Goal: Task Accomplishment & Management: Use online tool/utility

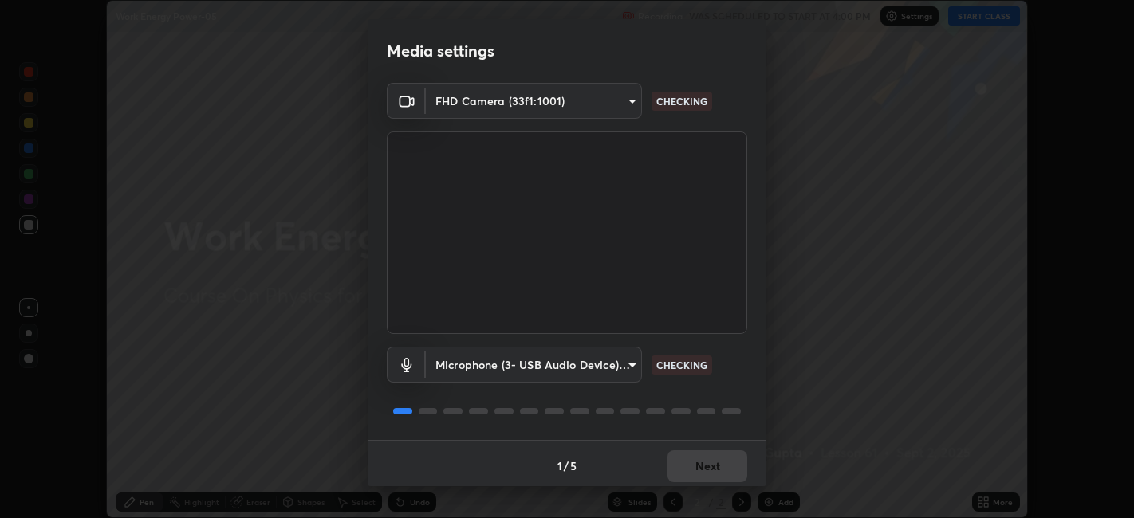
scroll to position [4, 0]
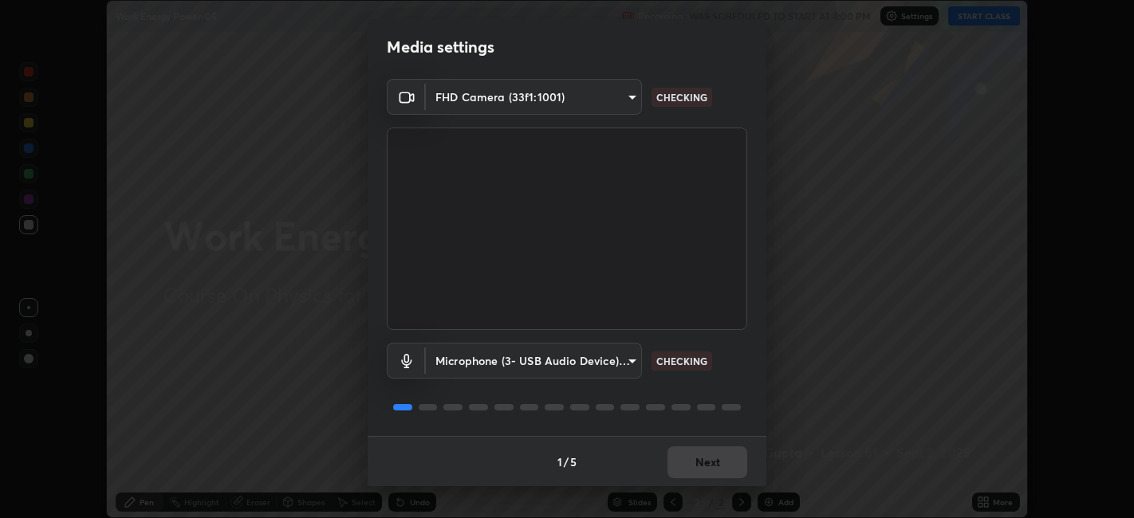
click at [690, 466] on div "1 / 5 Next" at bounding box center [566, 461] width 399 height 51
click at [691, 460] on div "1 / 5 Next" at bounding box center [566, 461] width 399 height 51
click at [697, 466] on div "1 / 5 Next" at bounding box center [566, 461] width 399 height 51
click at [694, 474] on div "1 / 5 Next" at bounding box center [566, 461] width 399 height 51
click at [689, 463] on button "Next" at bounding box center [707, 462] width 80 height 32
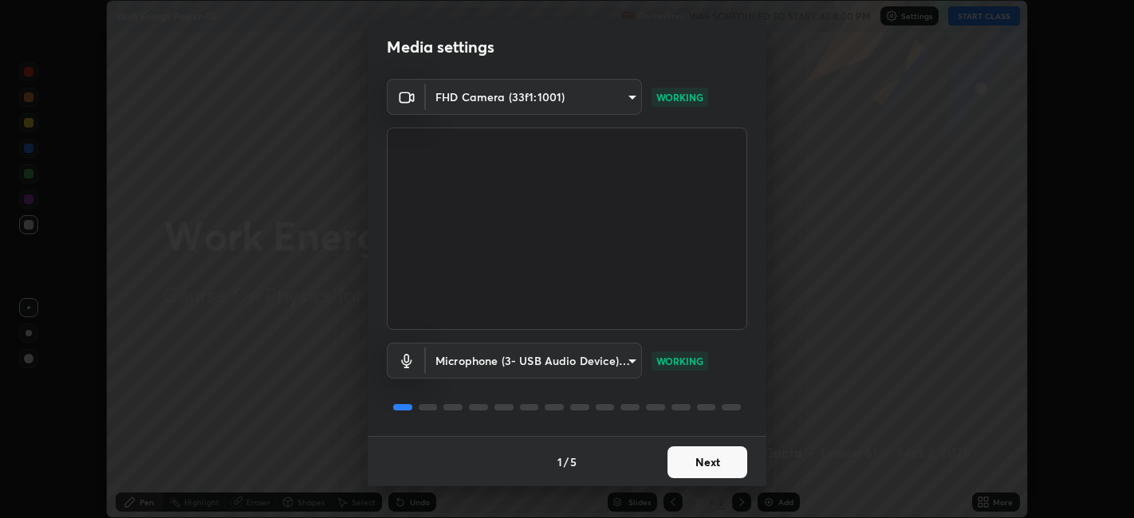
scroll to position [0, 0]
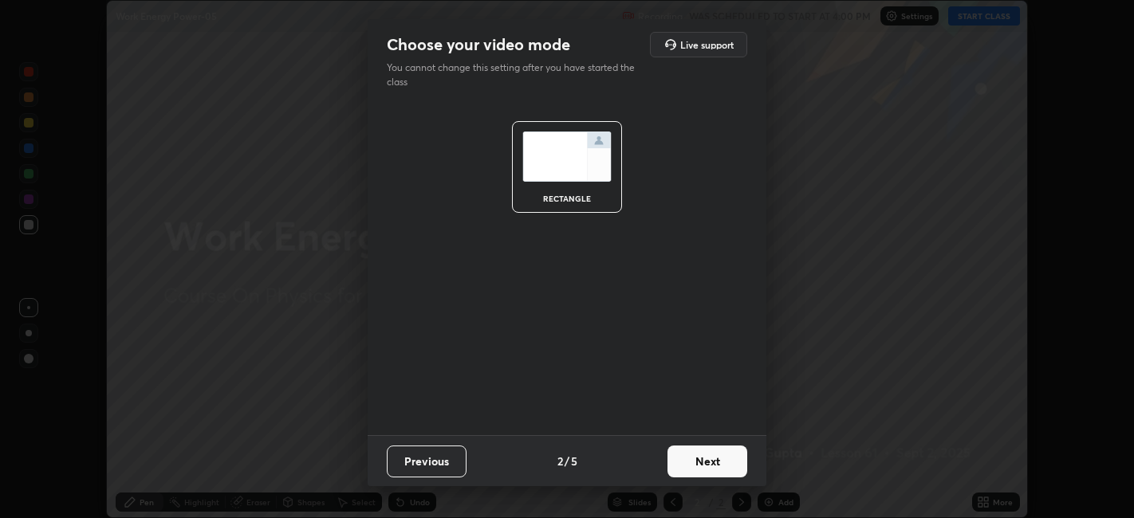
click at [700, 458] on button "Next" at bounding box center [707, 462] width 80 height 32
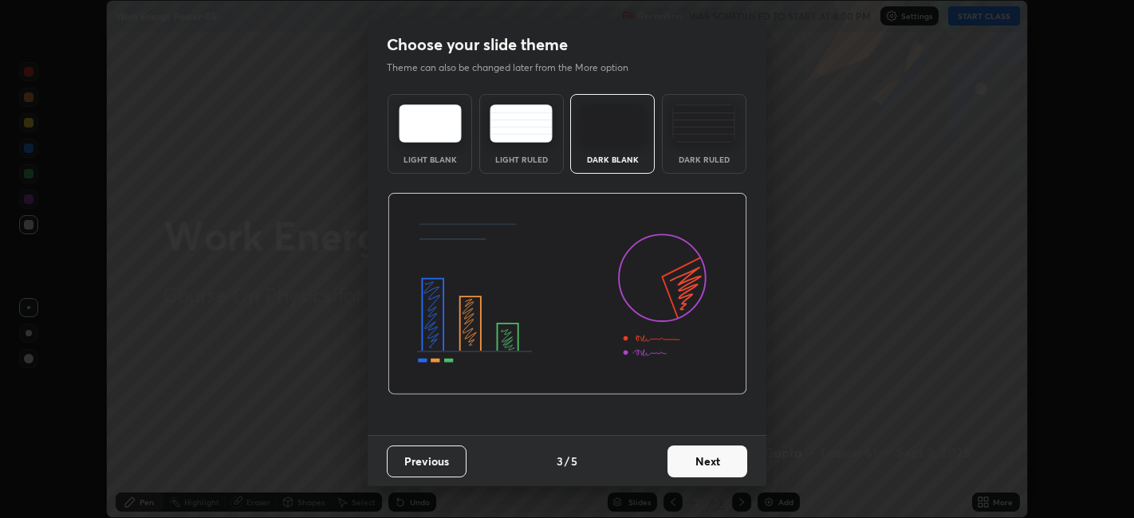
click at [706, 464] on button "Next" at bounding box center [707, 462] width 80 height 32
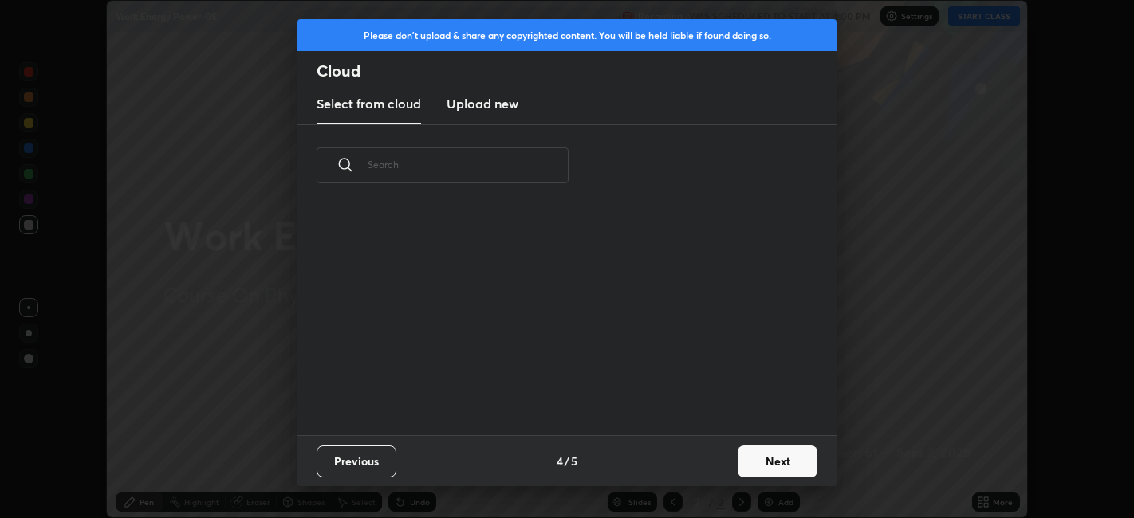
click at [761, 466] on button "Next" at bounding box center [777, 462] width 80 height 32
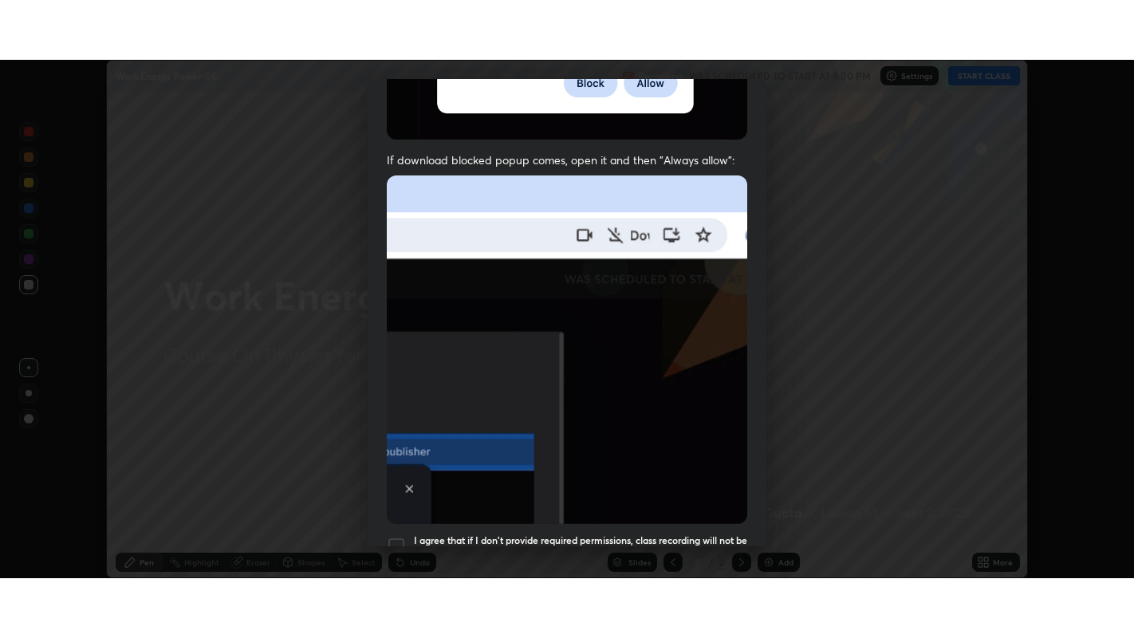
scroll to position [329, 0]
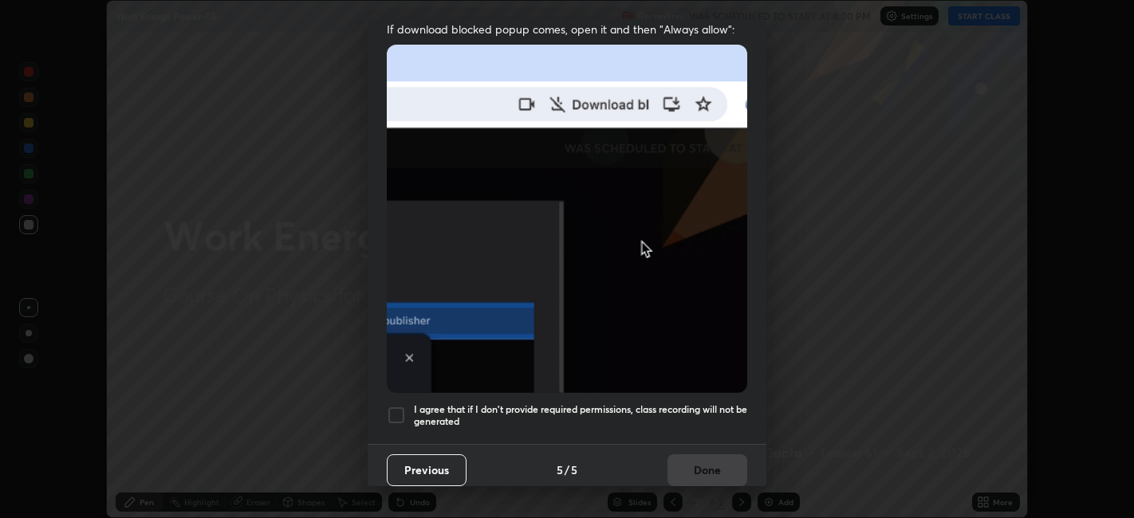
click at [403, 406] on div at bounding box center [396, 415] width 19 height 19
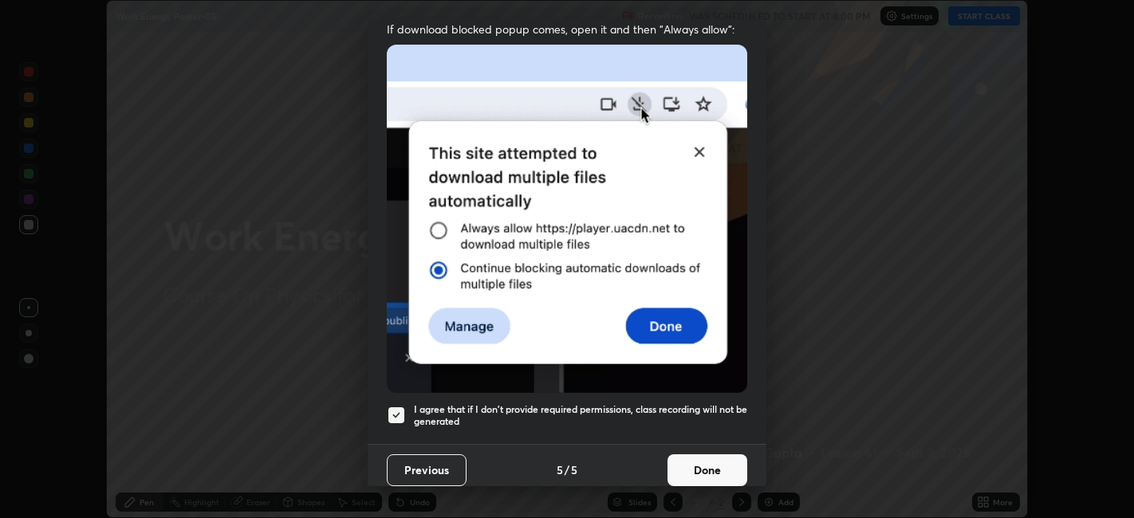
click at [721, 473] on button "Done" at bounding box center [707, 470] width 80 height 32
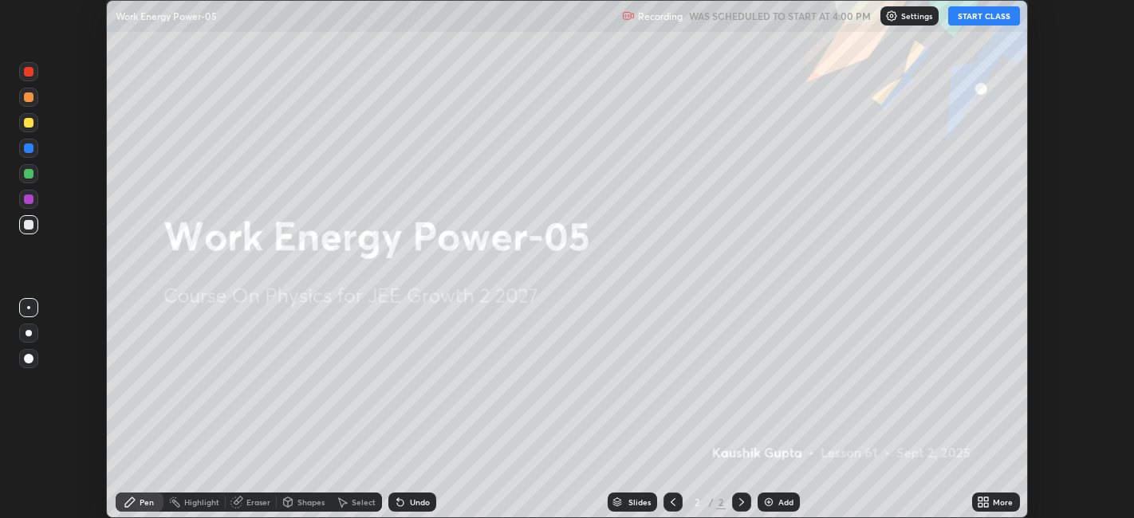
click at [980, 505] on icon at bounding box center [980, 505] width 4 height 4
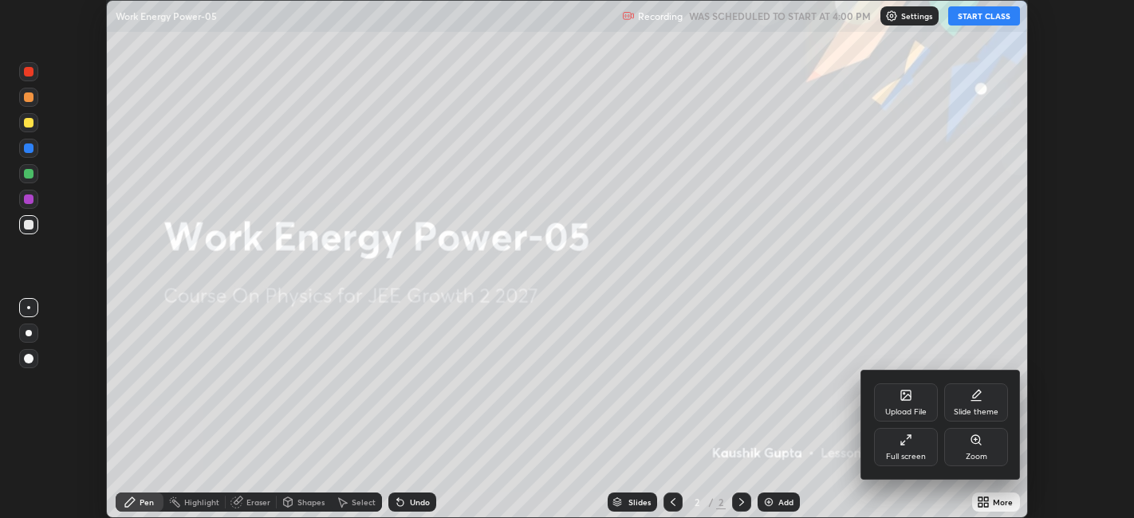
click at [882, 451] on div "Full screen" at bounding box center [906, 447] width 64 height 38
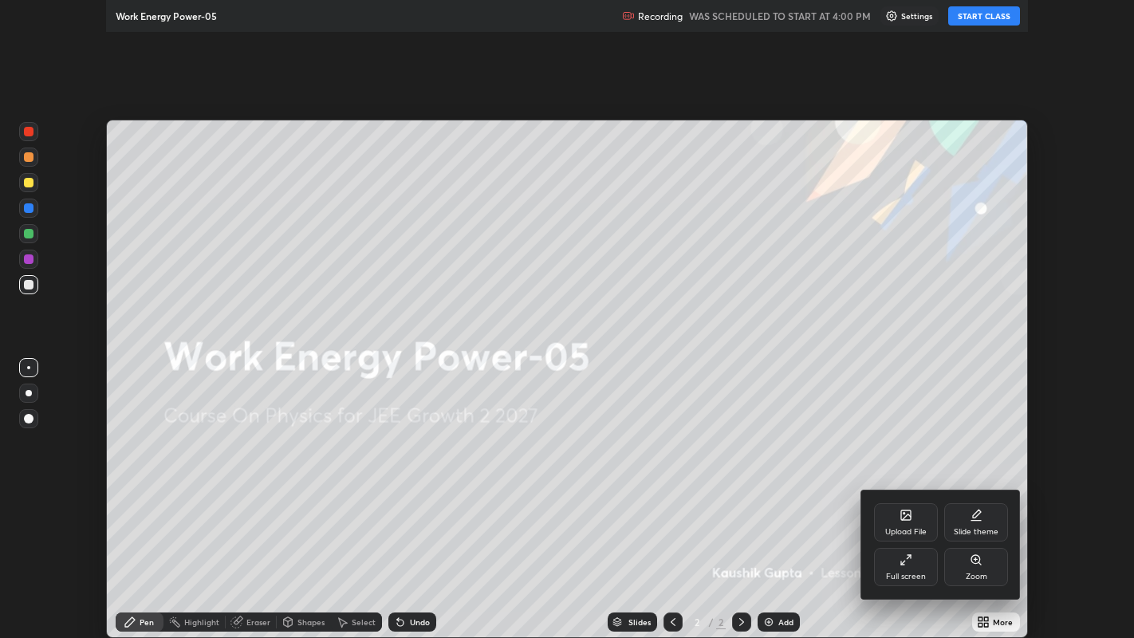
scroll to position [638, 1134]
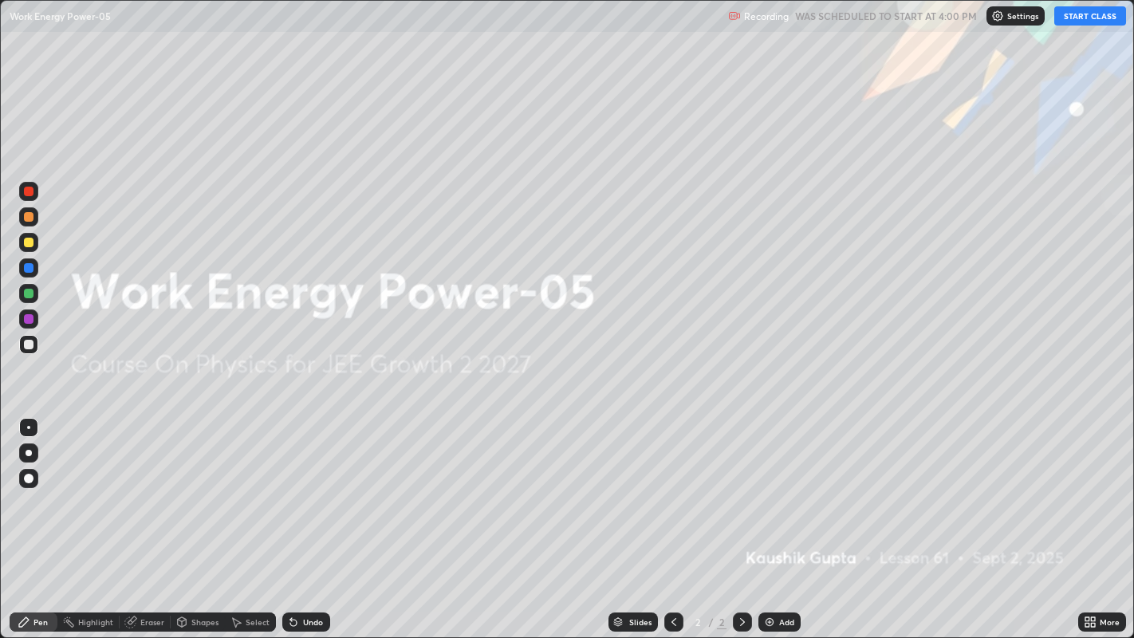
click at [1092, 20] on button "START CLASS" at bounding box center [1090, 15] width 72 height 19
click at [772, 517] on img at bounding box center [769, 621] width 13 height 13
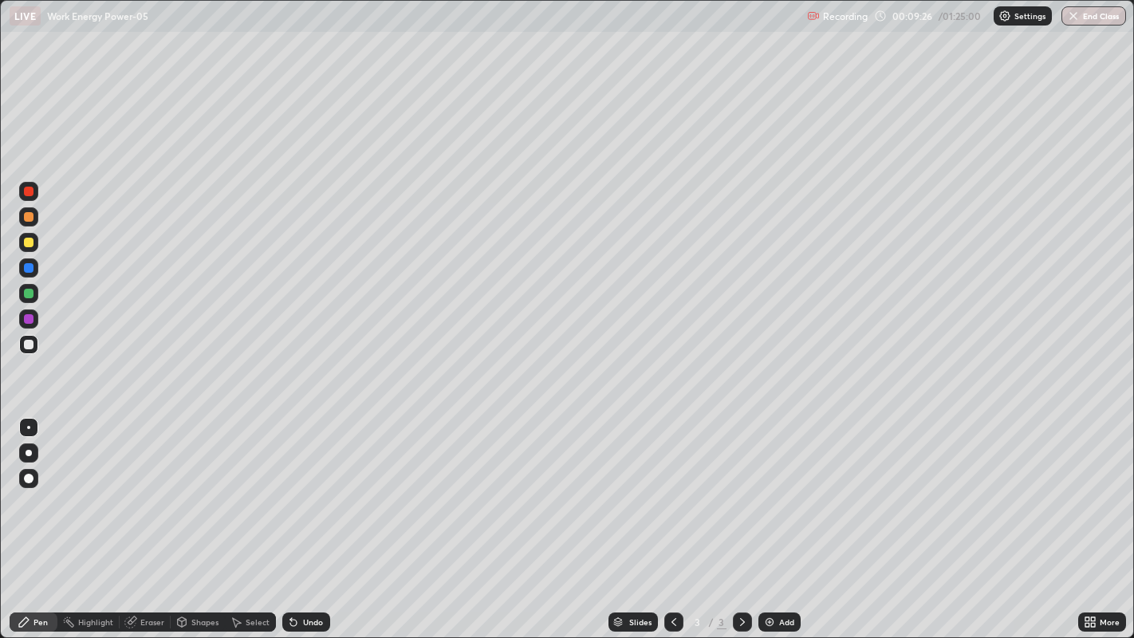
click at [29, 191] on div at bounding box center [29, 192] width 10 height 10
click at [305, 517] on div "Undo" at bounding box center [306, 621] width 48 height 19
click at [152, 517] on div "Eraser" at bounding box center [152, 622] width 24 height 8
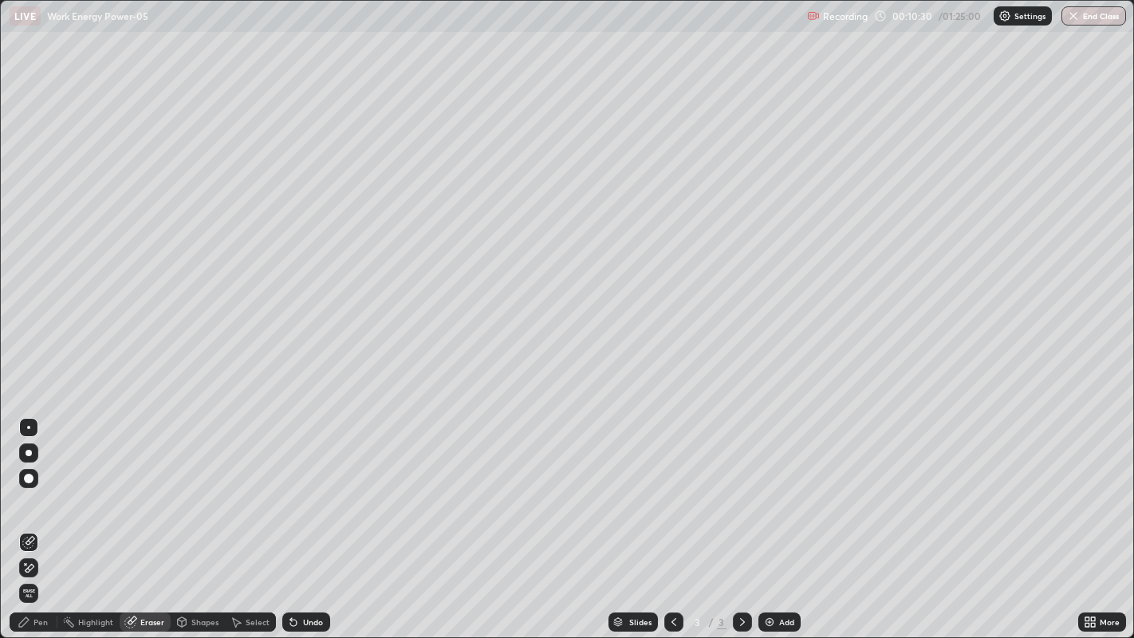
click at [32, 517] on div "Pen" at bounding box center [34, 621] width 48 height 19
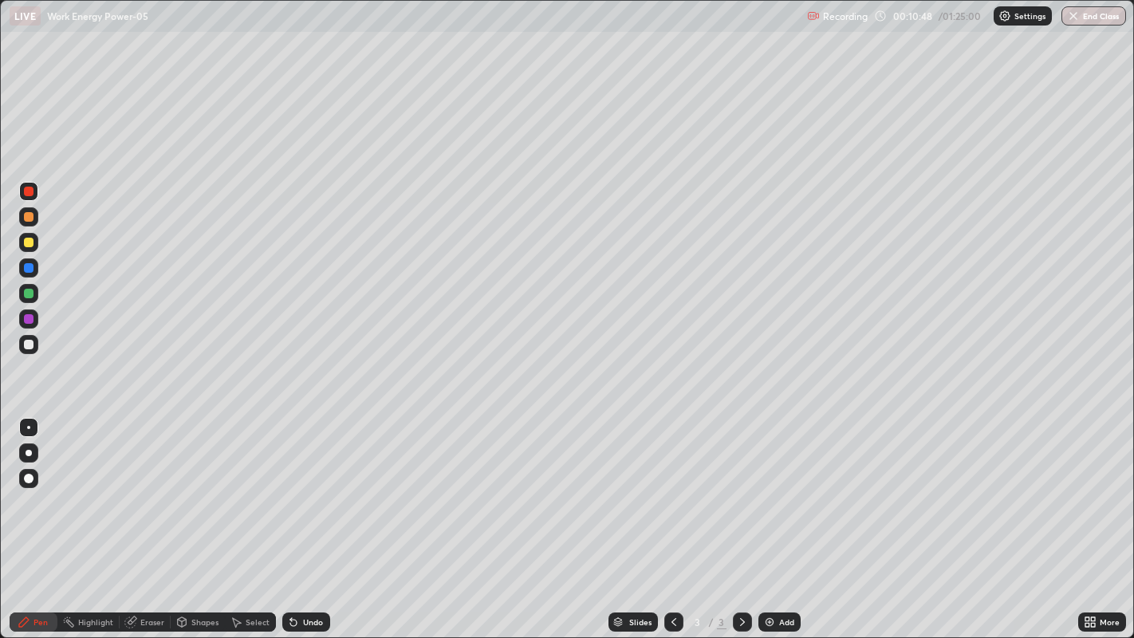
click at [312, 517] on div "Undo" at bounding box center [313, 622] width 20 height 8
click at [308, 517] on div "Undo" at bounding box center [313, 622] width 20 height 8
click at [296, 517] on icon at bounding box center [293, 621] width 13 height 13
click at [132, 517] on icon at bounding box center [132, 620] width 9 height 8
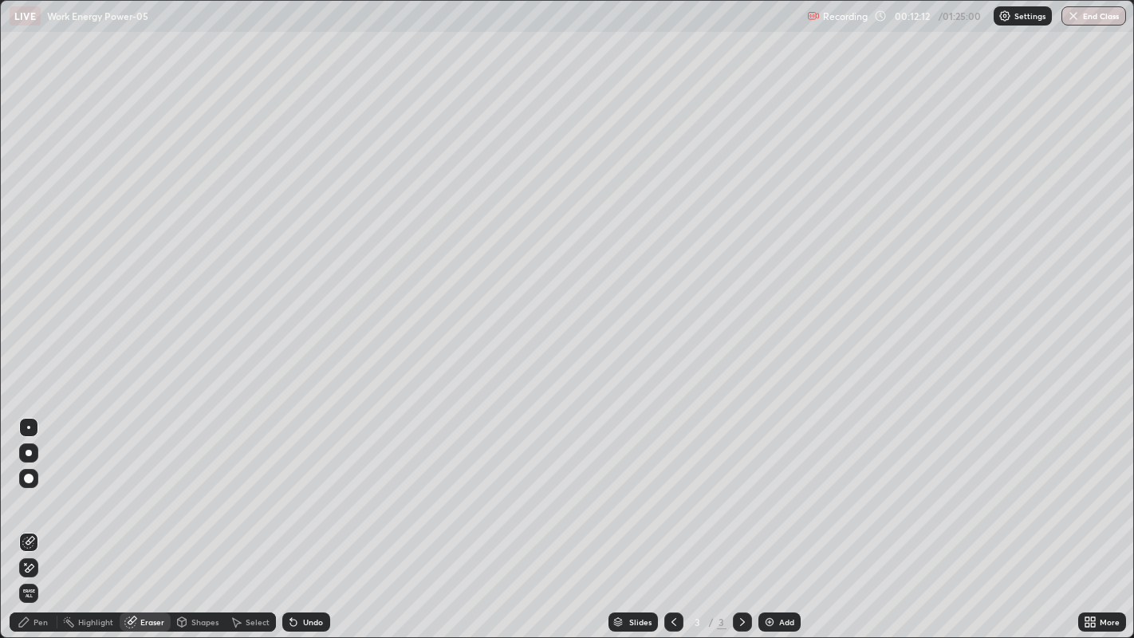
click at [45, 517] on div "Pen" at bounding box center [40, 622] width 14 height 8
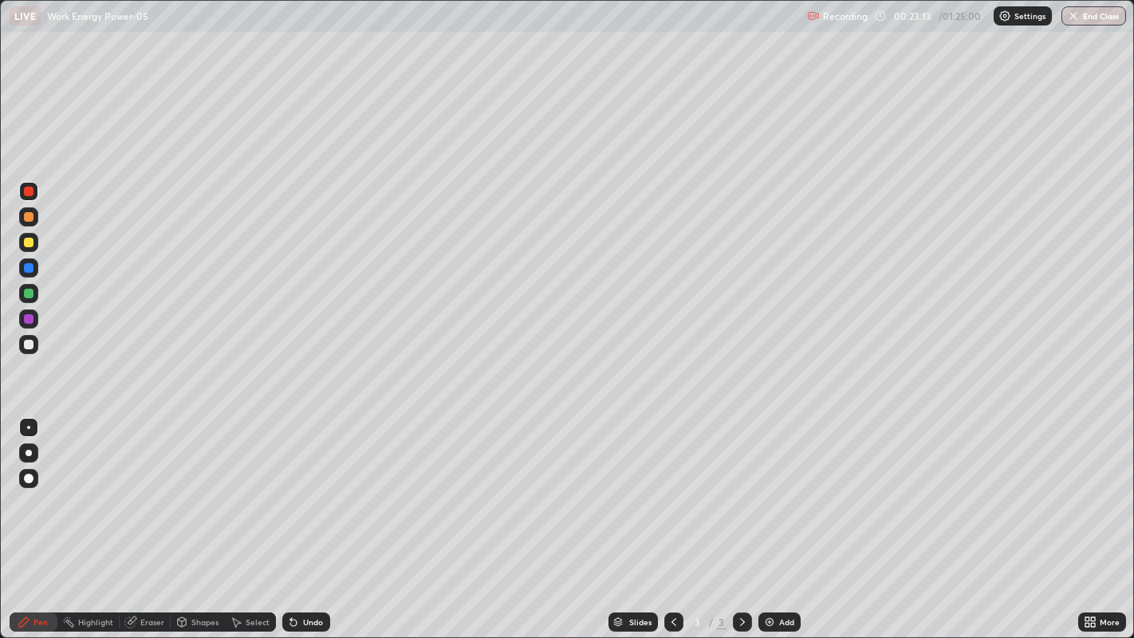
click at [29, 293] on div at bounding box center [29, 294] width 10 height 10
click at [303, 517] on div "Undo" at bounding box center [313, 622] width 20 height 8
click at [303, 517] on div "Undo" at bounding box center [306, 621] width 48 height 19
click at [304, 517] on div "Undo" at bounding box center [306, 621] width 48 height 19
click at [305, 517] on div "Undo" at bounding box center [313, 622] width 20 height 8
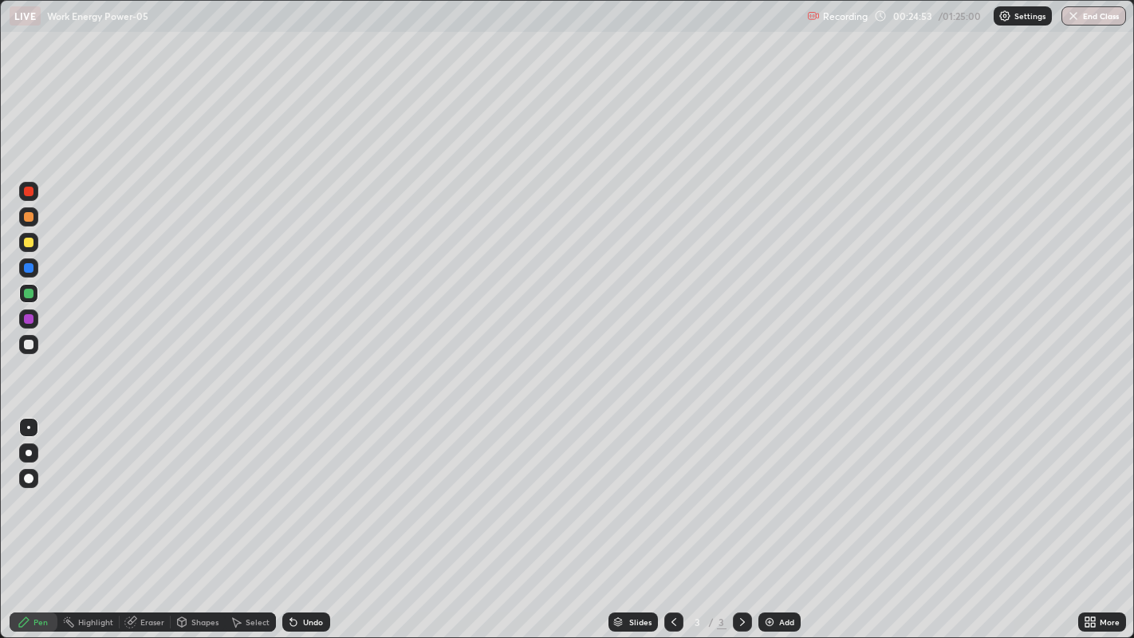
click at [312, 517] on div "Undo" at bounding box center [306, 621] width 48 height 19
click at [775, 517] on div "Add" at bounding box center [779, 621] width 42 height 19
click at [316, 517] on div "Undo" at bounding box center [306, 621] width 48 height 19
click at [303, 517] on div "Undo" at bounding box center [313, 622] width 20 height 8
click at [312, 517] on div "Undo" at bounding box center [313, 622] width 20 height 8
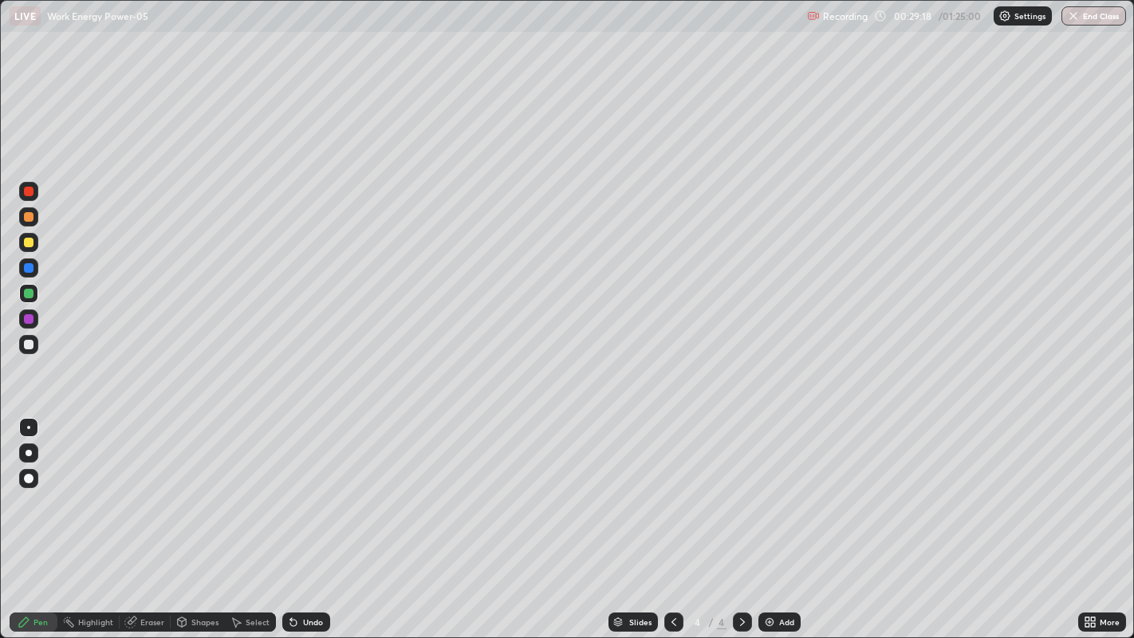
click at [304, 517] on div "Undo" at bounding box center [313, 622] width 20 height 8
click at [29, 191] on div at bounding box center [29, 192] width 10 height 10
click at [27, 218] on div at bounding box center [29, 217] width 10 height 10
click at [779, 517] on div "Add" at bounding box center [786, 622] width 15 height 8
click at [28, 192] on div at bounding box center [29, 192] width 10 height 10
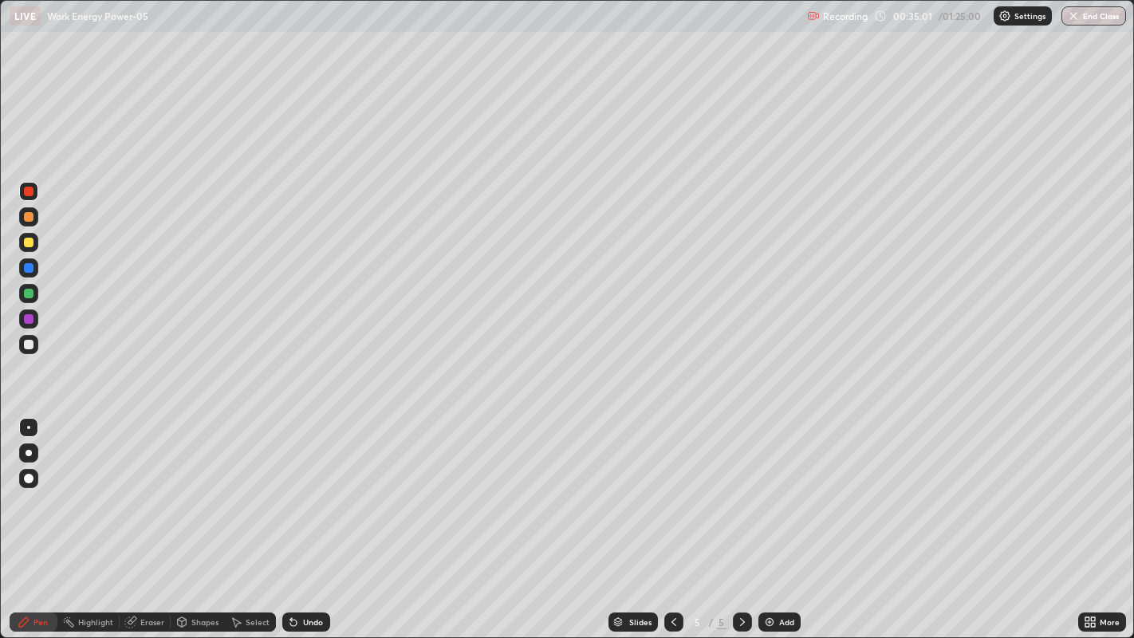
click at [305, 517] on div "Undo" at bounding box center [306, 621] width 48 height 19
click at [205, 517] on div "Shapes" at bounding box center [198, 621] width 54 height 19
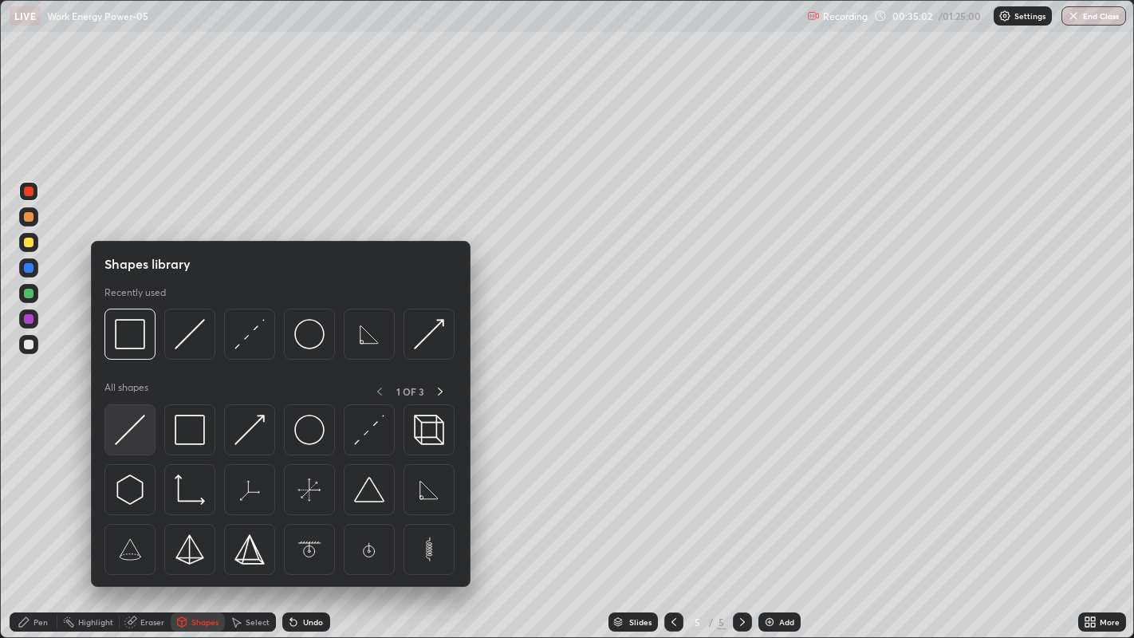
click at [129, 431] on img at bounding box center [130, 430] width 30 height 30
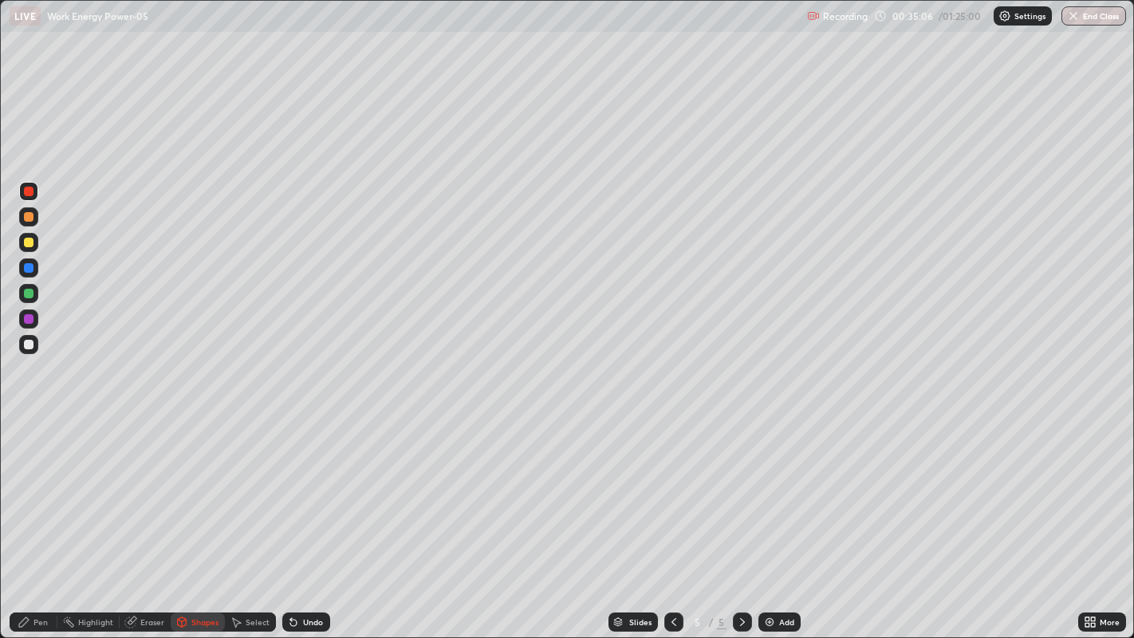
click at [183, 517] on icon at bounding box center [182, 622] width 9 height 10
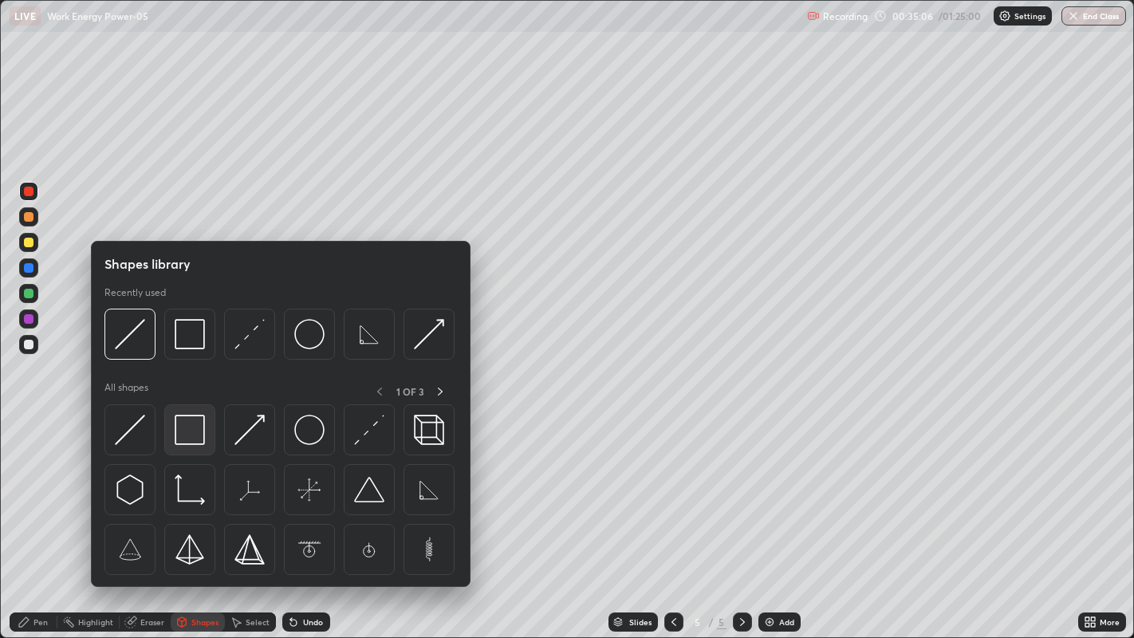
click at [192, 432] on img at bounding box center [190, 430] width 30 height 30
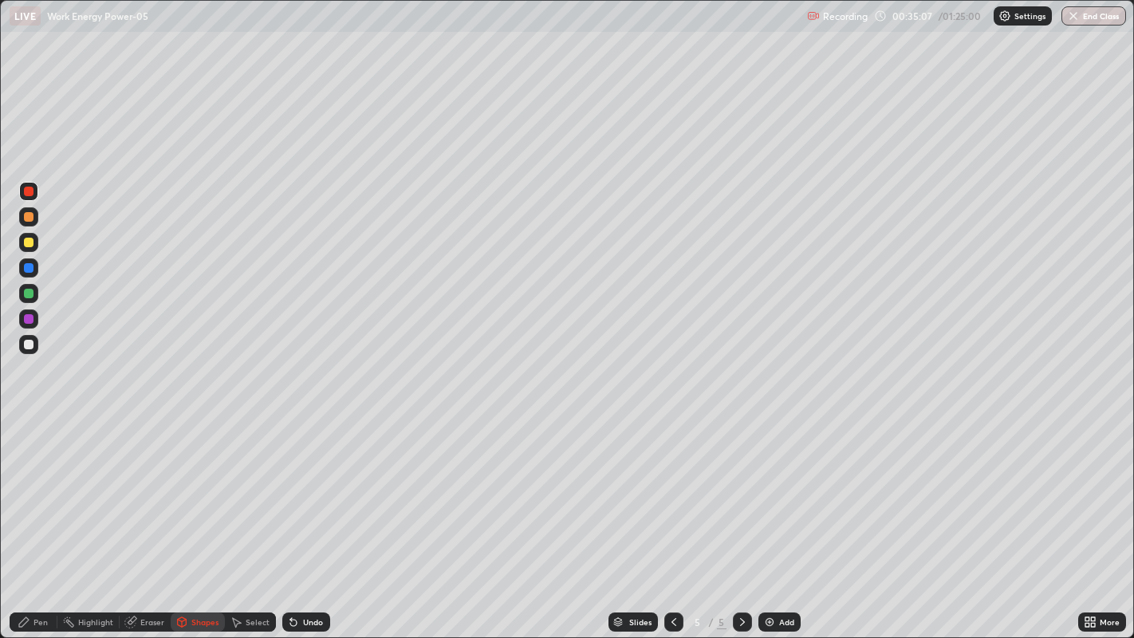
click at [28, 344] on div at bounding box center [29, 345] width 10 height 10
click at [36, 517] on div "Pen" at bounding box center [34, 621] width 48 height 19
click at [300, 517] on div "Undo" at bounding box center [306, 621] width 48 height 19
click at [291, 517] on icon at bounding box center [293, 622] width 6 height 6
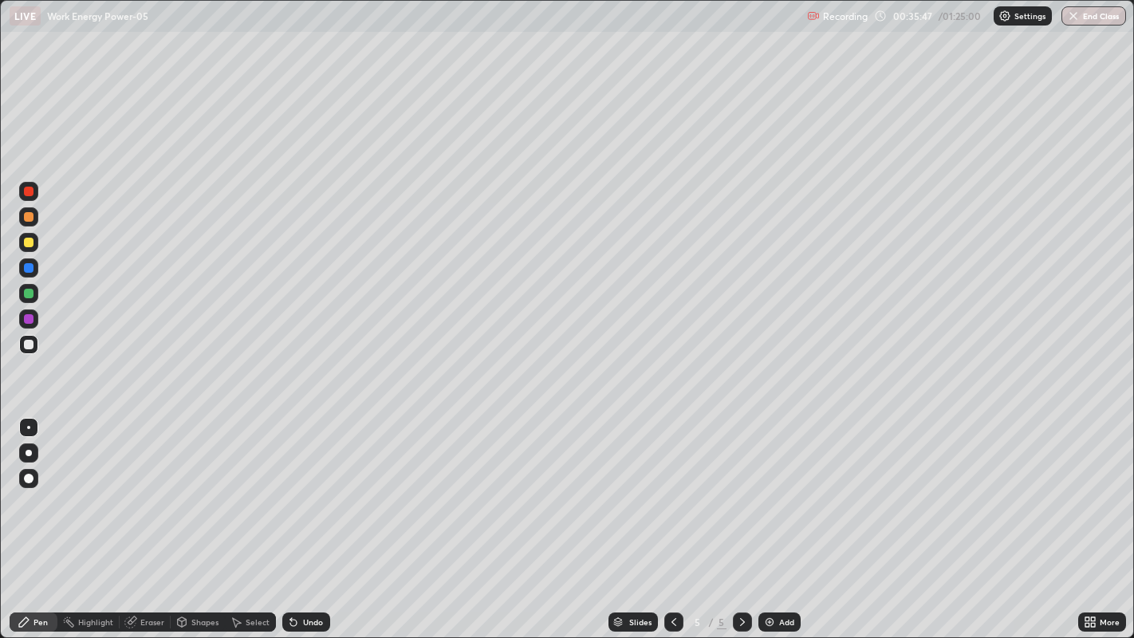
click at [291, 517] on icon at bounding box center [293, 622] width 6 height 6
click at [293, 517] on icon at bounding box center [293, 621] width 13 height 13
click at [289, 517] on div "Undo" at bounding box center [303, 622] width 54 height 32
click at [155, 517] on div "Eraser" at bounding box center [152, 622] width 24 height 8
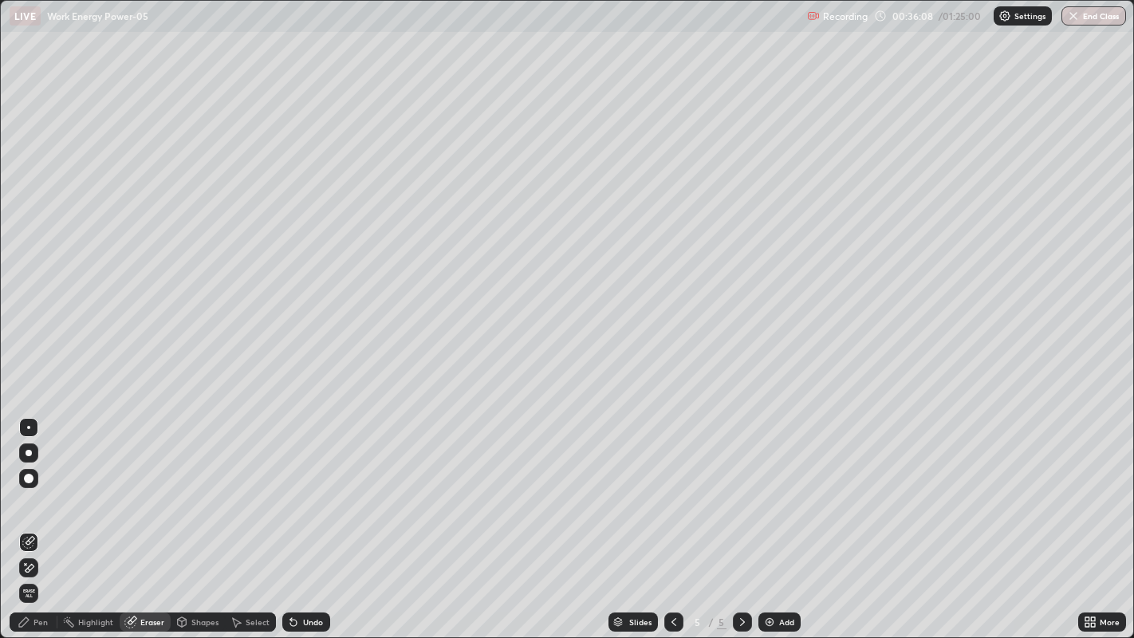
click at [38, 517] on div "Pen" at bounding box center [40, 622] width 14 height 8
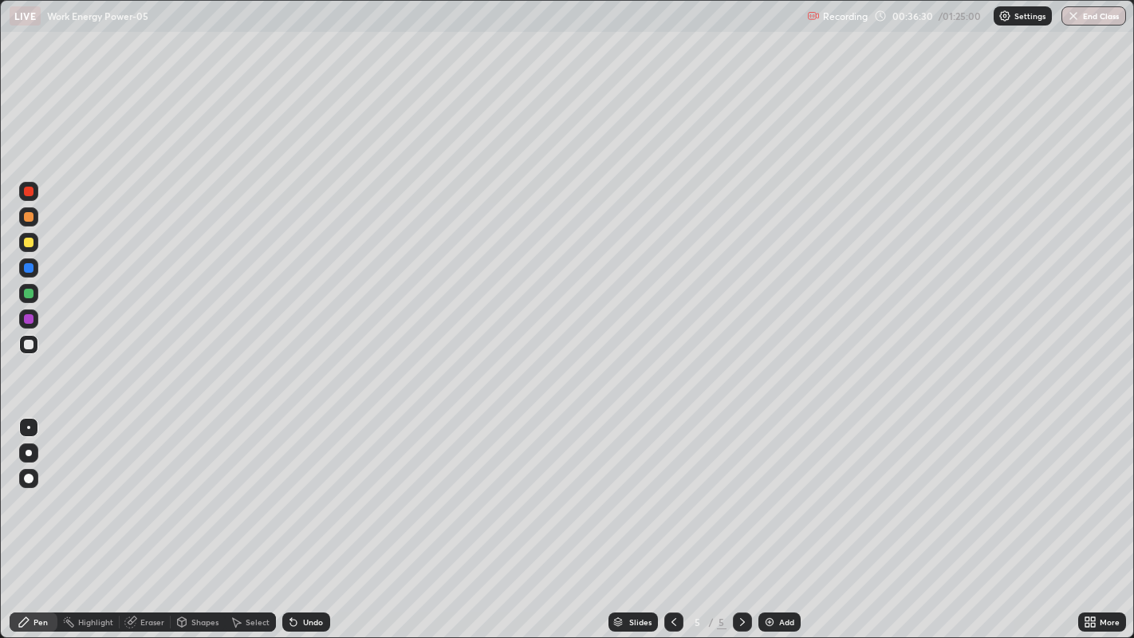
click at [26, 199] on div at bounding box center [28, 191] width 19 height 19
click at [291, 517] on icon at bounding box center [293, 622] width 6 height 6
click at [301, 517] on div "Undo" at bounding box center [306, 621] width 48 height 19
click at [291, 517] on icon at bounding box center [293, 622] width 6 height 6
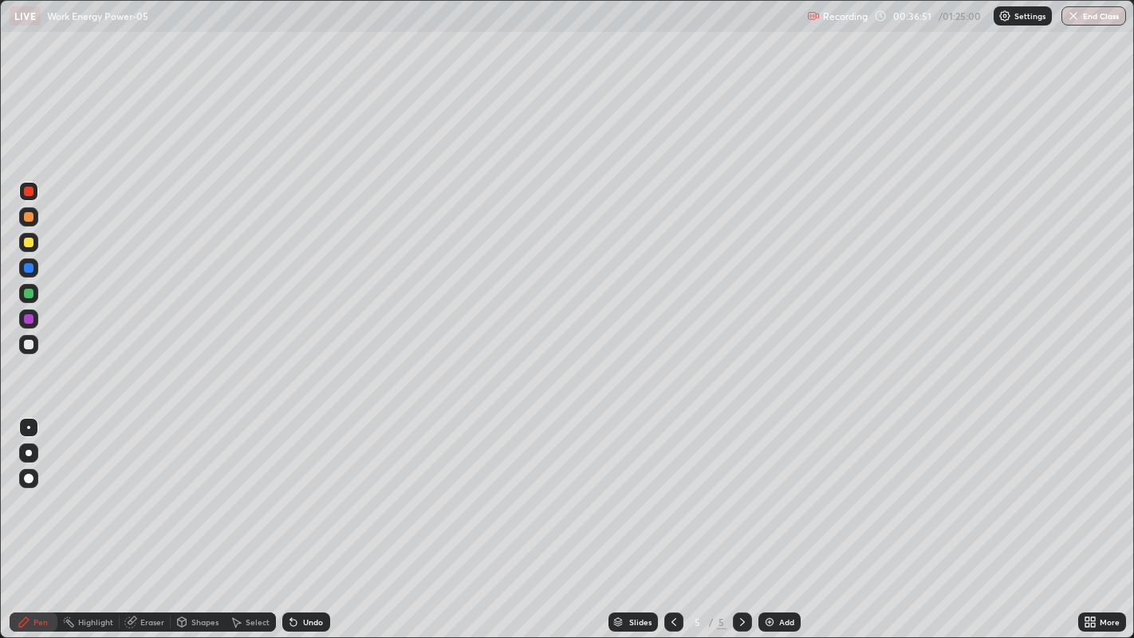
click at [304, 517] on div "Undo" at bounding box center [313, 622] width 20 height 8
click at [142, 517] on div "Eraser" at bounding box center [145, 621] width 51 height 19
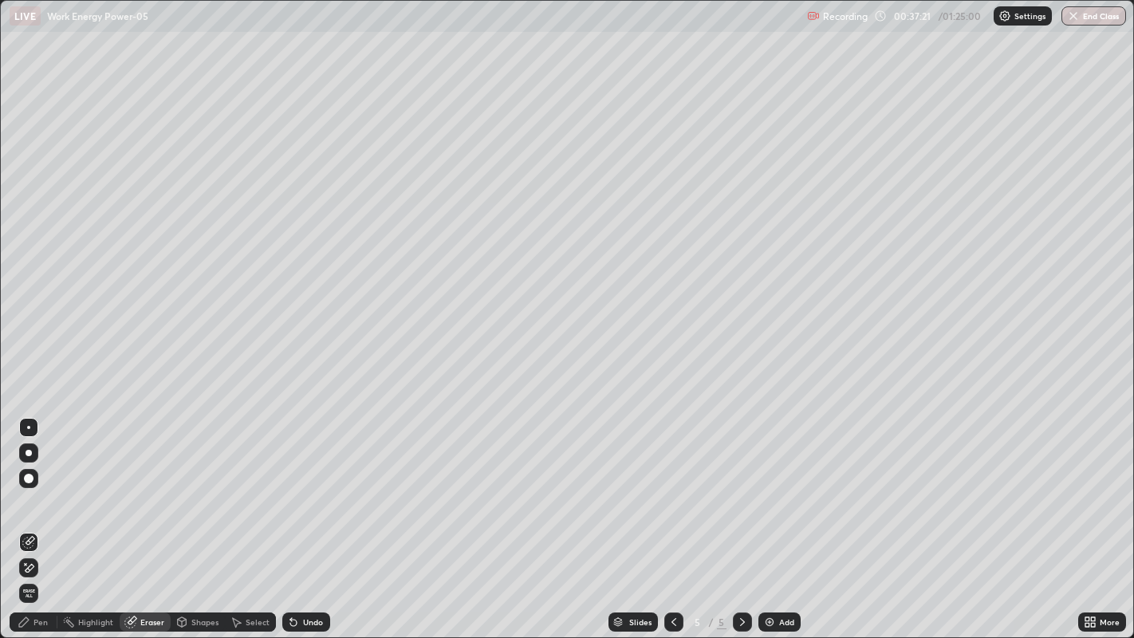
click at [36, 517] on div "Pen" at bounding box center [40, 622] width 14 height 8
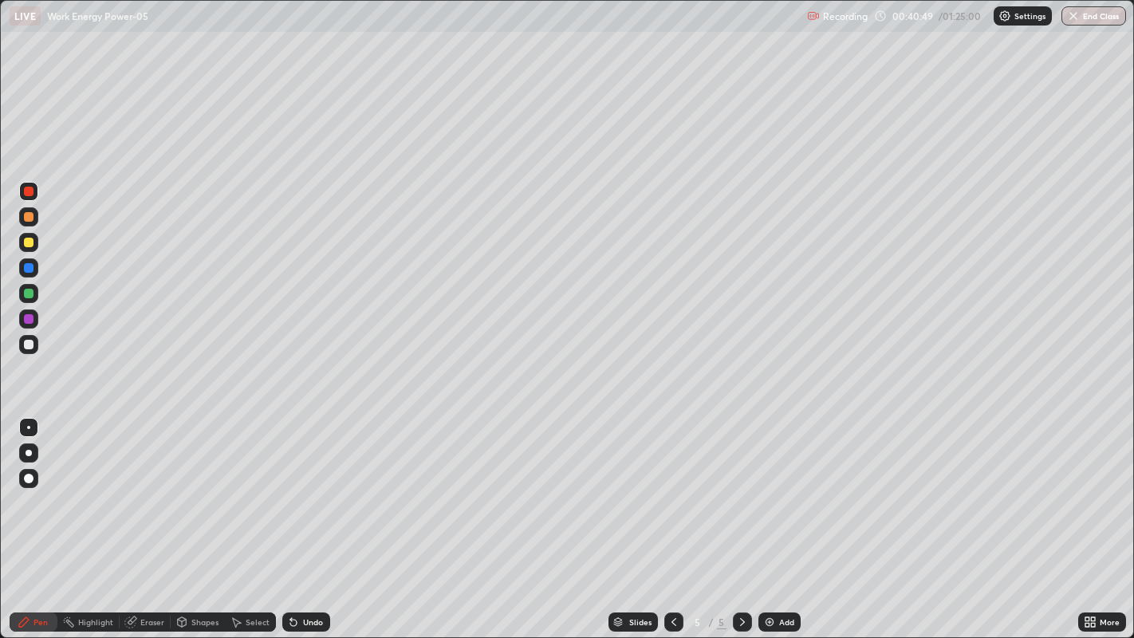
click at [301, 517] on div "Undo" at bounding box center [306, 621] width 48 height 19
click at [307, 517] on div "Undo" at bounding box center [306, 621] width 48 height 19
click at [305, 517] on div "Undo" at bounding box center [306, 621] width 48 height 19
click at [308, 517] on div "Undo" at bounding box center [306, 621] width 48 height 19
click at [307, 517] on div "Undo" at bounding box center [306, 621] width 48 height 19
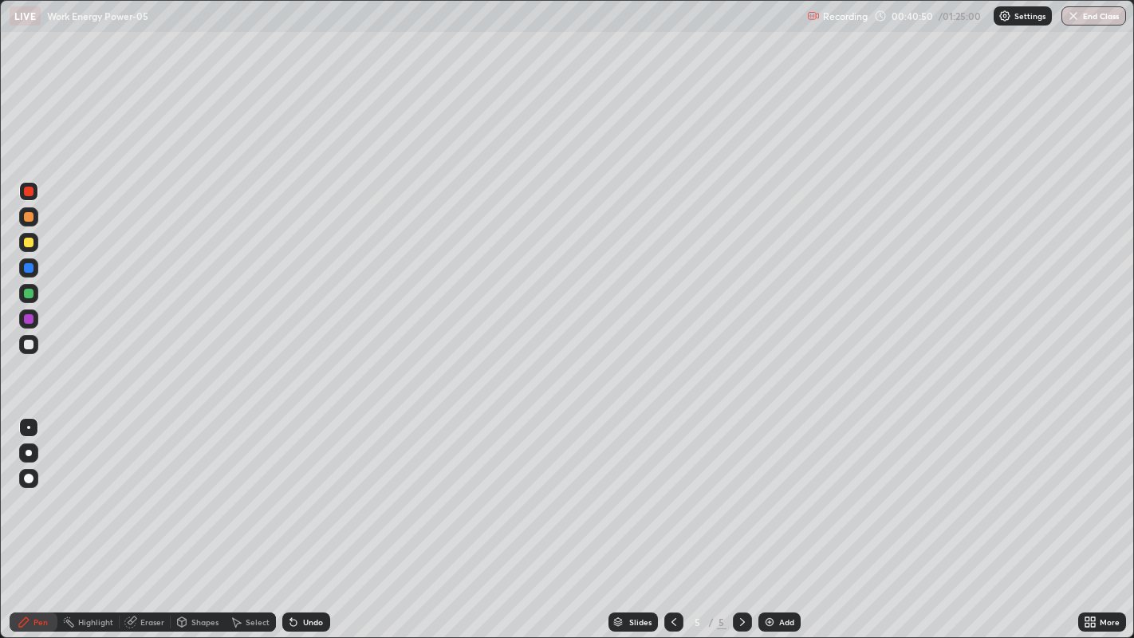
click at [308, 517] on div "Undo" at bounding box center [306, 621] width 48 height 19
click at [135, 517] on icon at bounding box center [130, 621] width 13 height 13
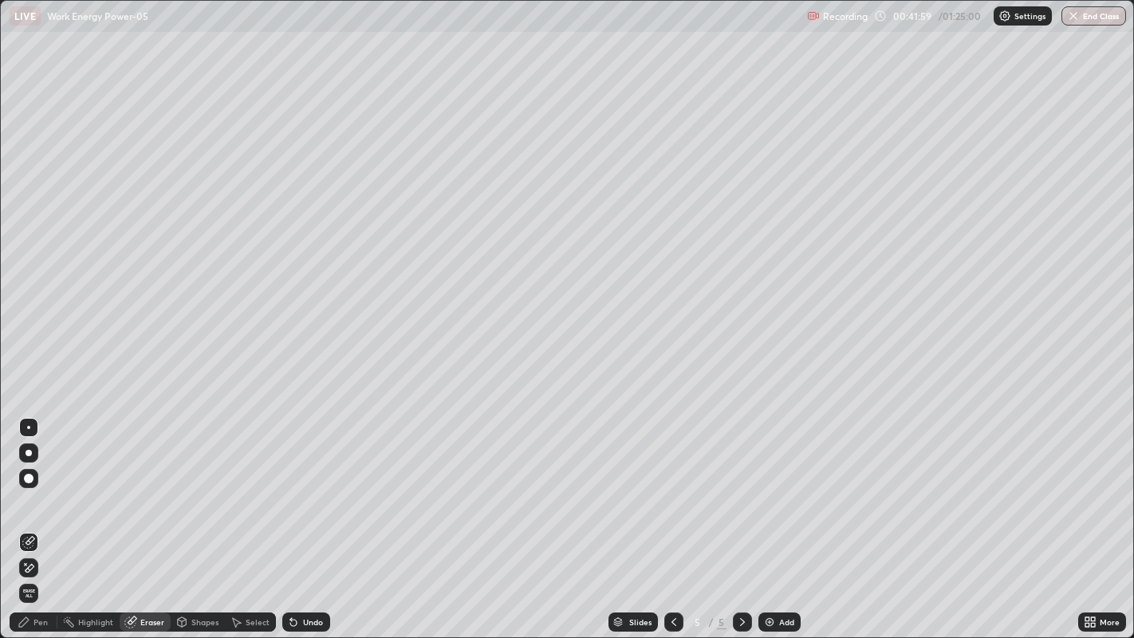
click at [28, 517] on icon at bounding box center [24, 621] width 13 height 13
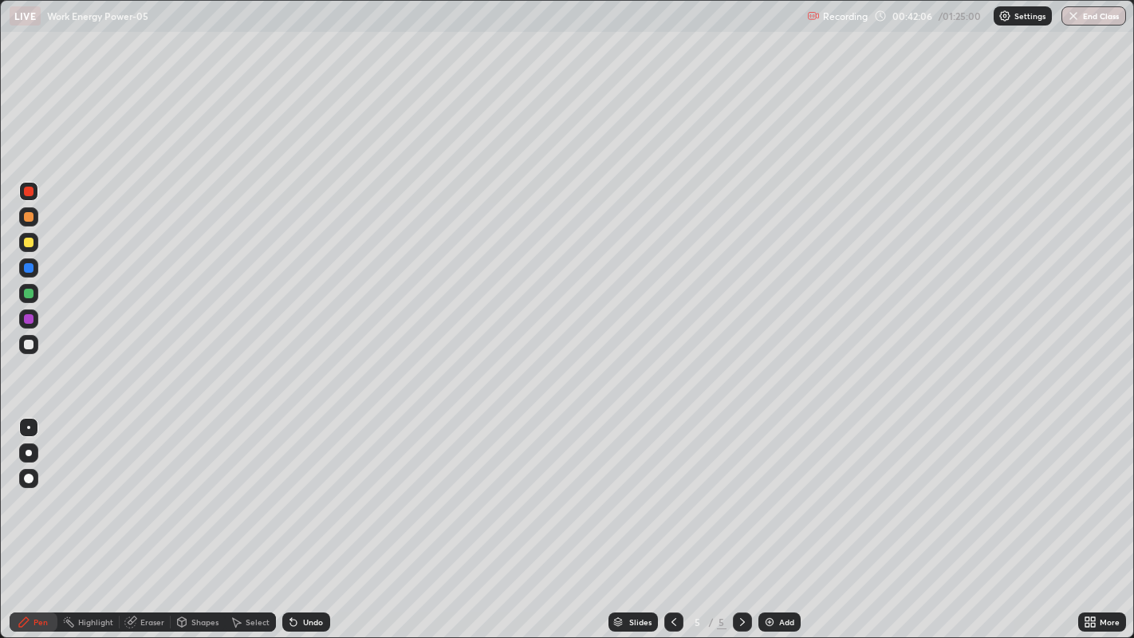
click at [308, 517] on div "Undo" at bounding box center [313, 622] width 20 height 8
click at [310, 517] on div "Undo" at bounding box center [313, 622] width 20 height 8
click at [312, 517] on div "Undo" at bounding box center [306, 621] width 48 height 19
click at [788, 517] on div "Add" at bounding box center [779, 621] width 42 height 19
click at [32, 346] on div at bounding box center [29, 345] width 10 height 10
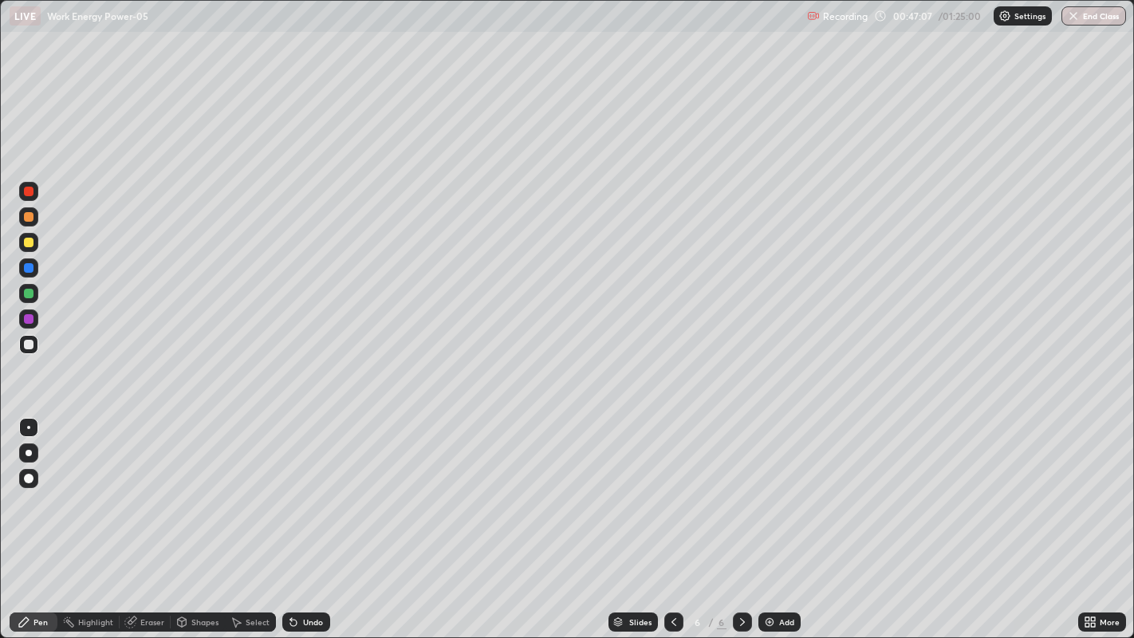
click at [193, 517] on div "Shapes" at bounding box center [204, 622] width 27 height 8
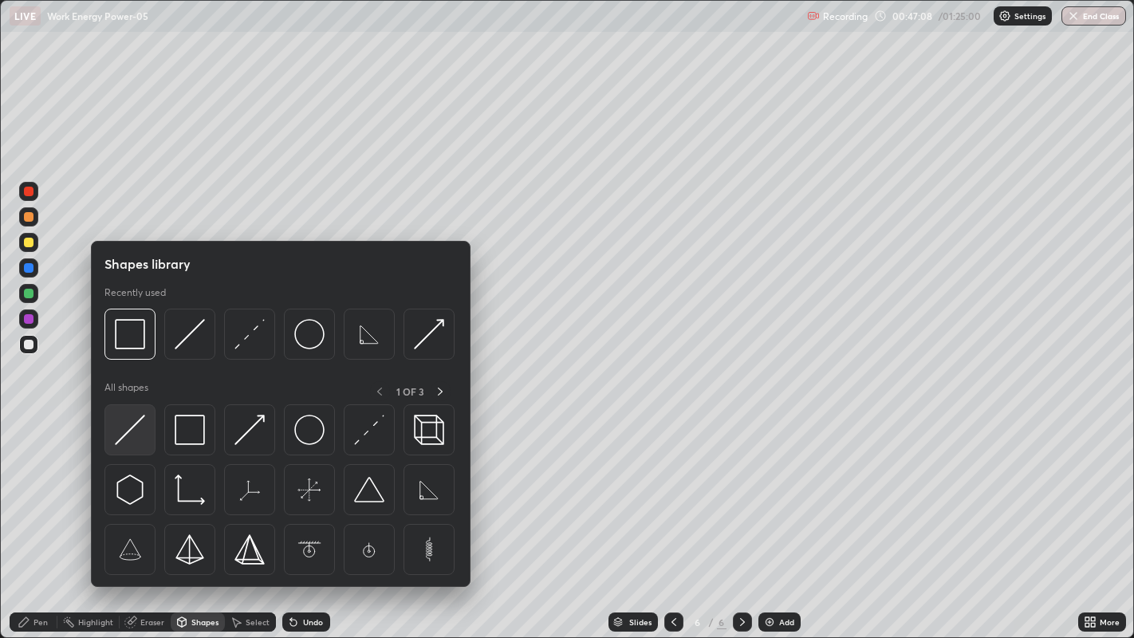
click at [121, 429] on img at bounding box center [130, 430] width 30 height 30
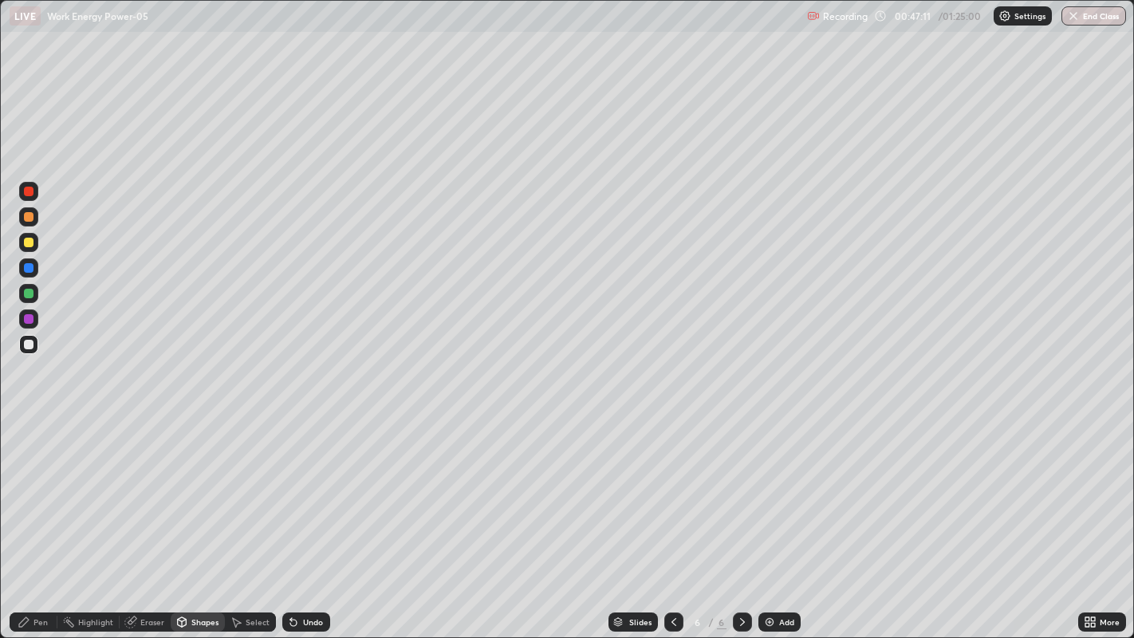
click at [199, 517] on div "Shapes" at bounding box center [204, 622] width 27 height 8
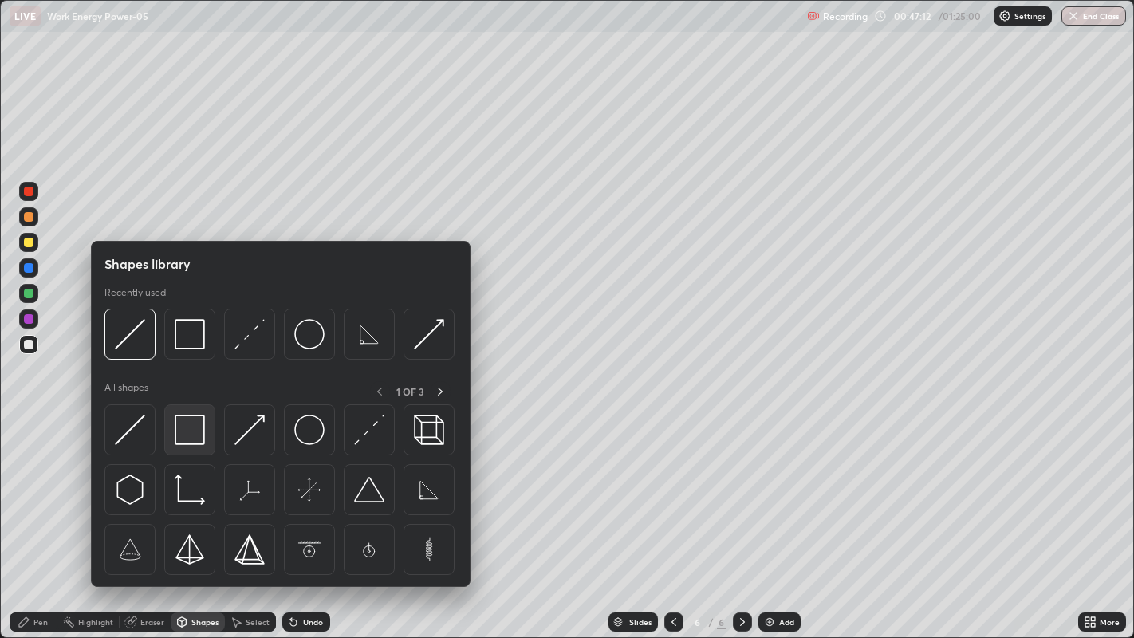
click at [193, 435] on img at bounding box center [190, 430] width 30 height 30
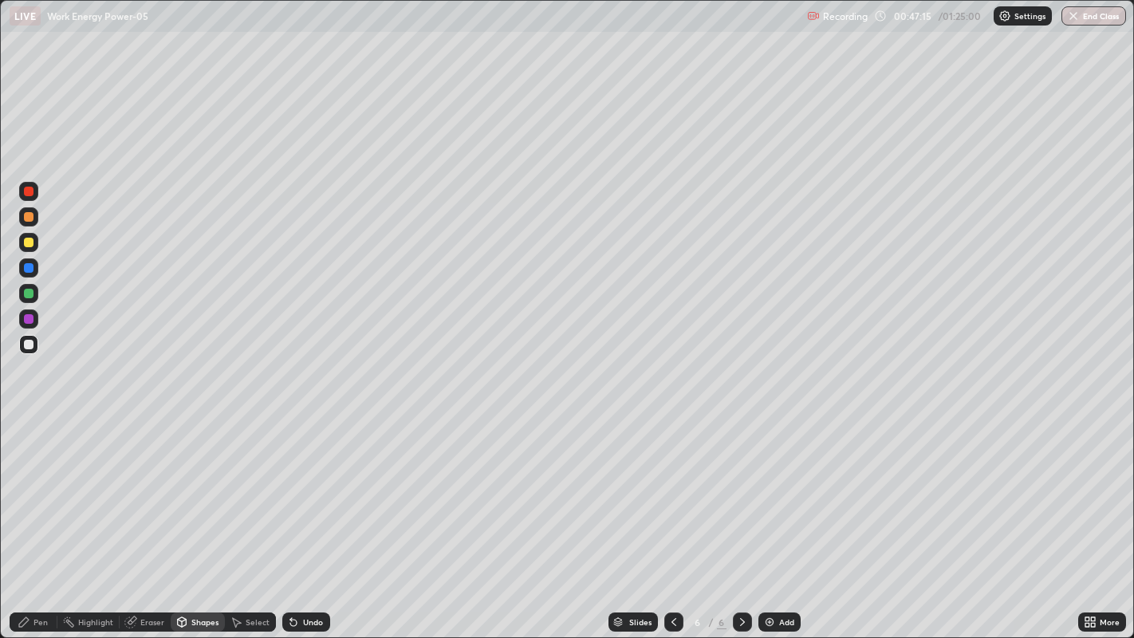
click at [46, 517] on div "Pen" at bounding box center [34, 621] width 48 height 19
click at [26, 265] on div at bounding box center [29, 268] width 10 height 10
click at [29, 193] on div at bounding box center [29, 192] width 10 height 10
click at [306, 517] on div "Undo" at bounding box center [313, 622] width 20 height 8
click at [305, 517] on div "Undo" at bounding box center [313, 622] width 20 height 8
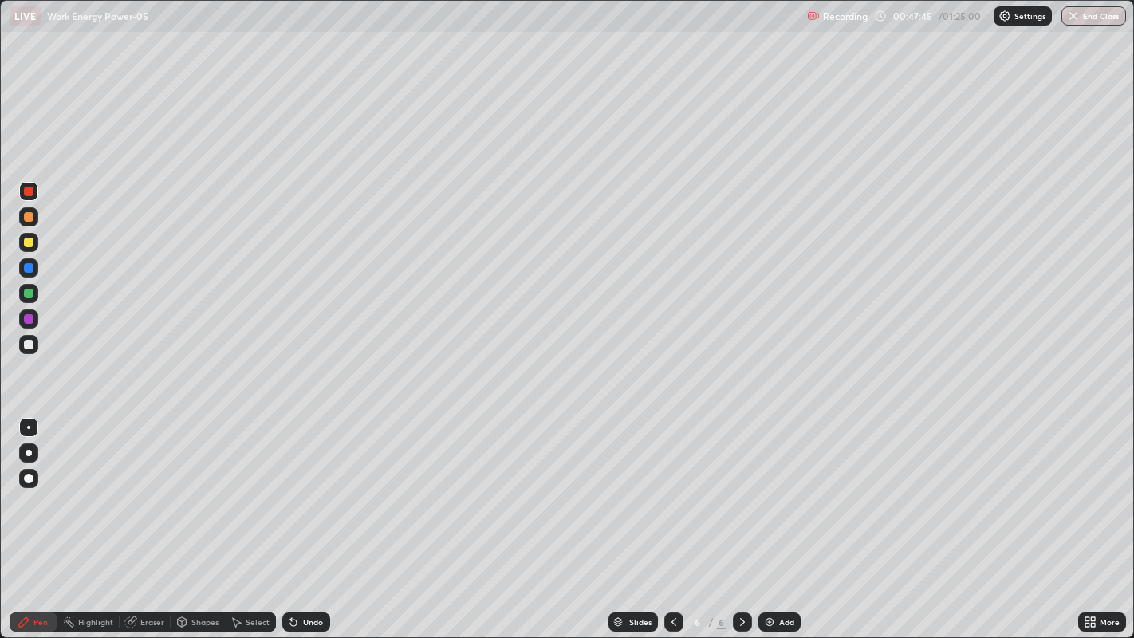
click at [309, 517] on div "Undo" at bounding box center [313, 622] width 20 height 8
click at [312, 517] on div "Undo" at bounding box center [313, 622] width 20 height 8
click at [307, 517] on div "Undo" at bounding box center [313, 622] width 20 height 8
click at [308, 517] on div "Undo" at bounding box center [313, 622] width 20 height 8
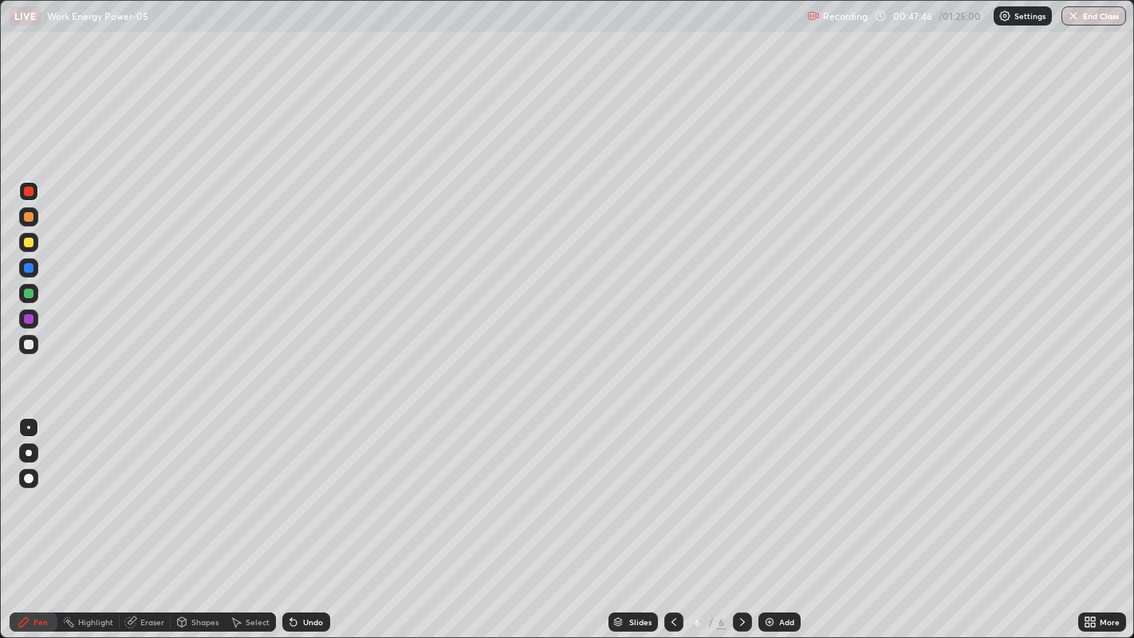
click at [306, 517] on div "Undo" at bounding box center [313, 622] width 20 height 8
click at [31, 218] on div at bounding box center [29, 217] width 10 height 10
click at [182, 517] on icon at bounding box center [182, 624] width 0 height 6
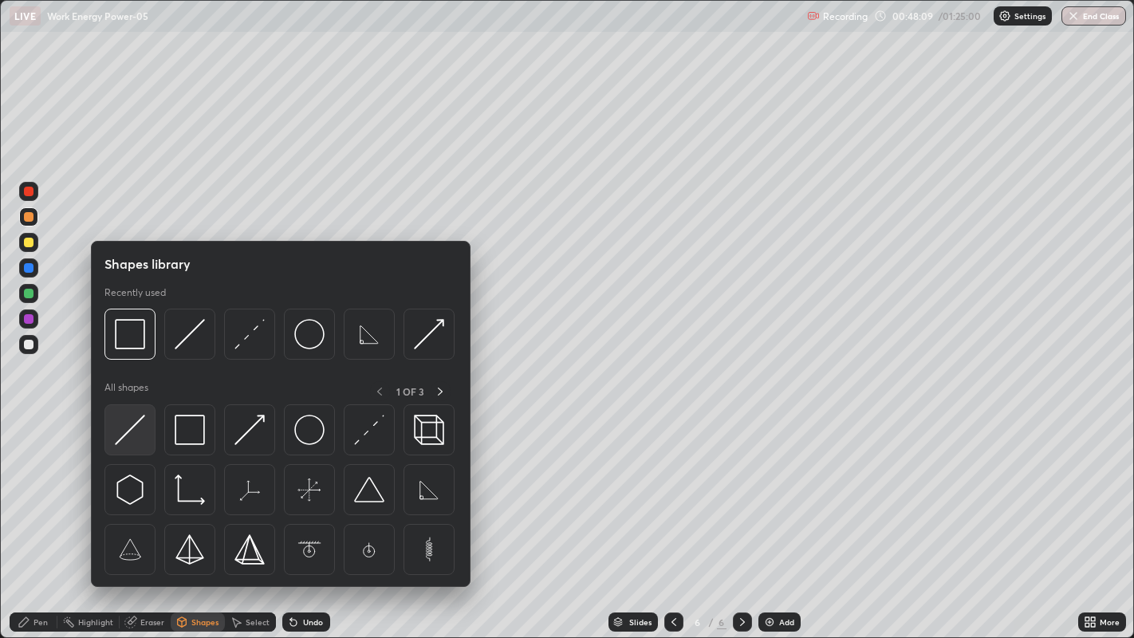
click at [123, 439] on img at bounding box center [130, 430] width 30 height 30
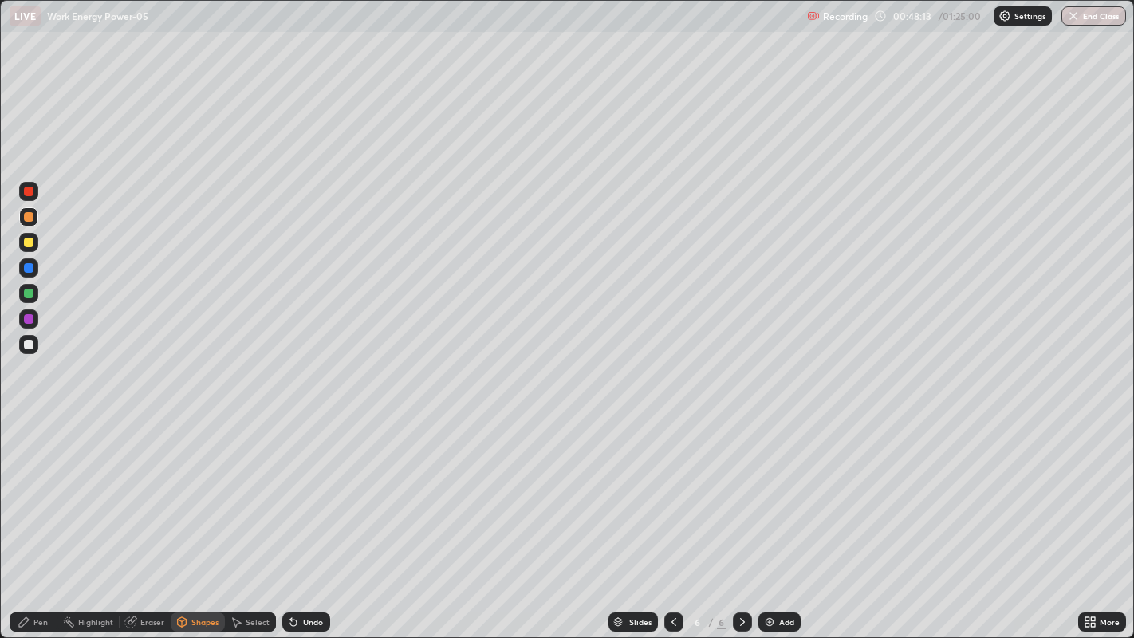
click at [40, 517] on div "Pen" at bounding box center [40, 622] width 14 height 8
click at [202, 517] on div "Shapes" at bounding box center [204, 622] width 27 height 8
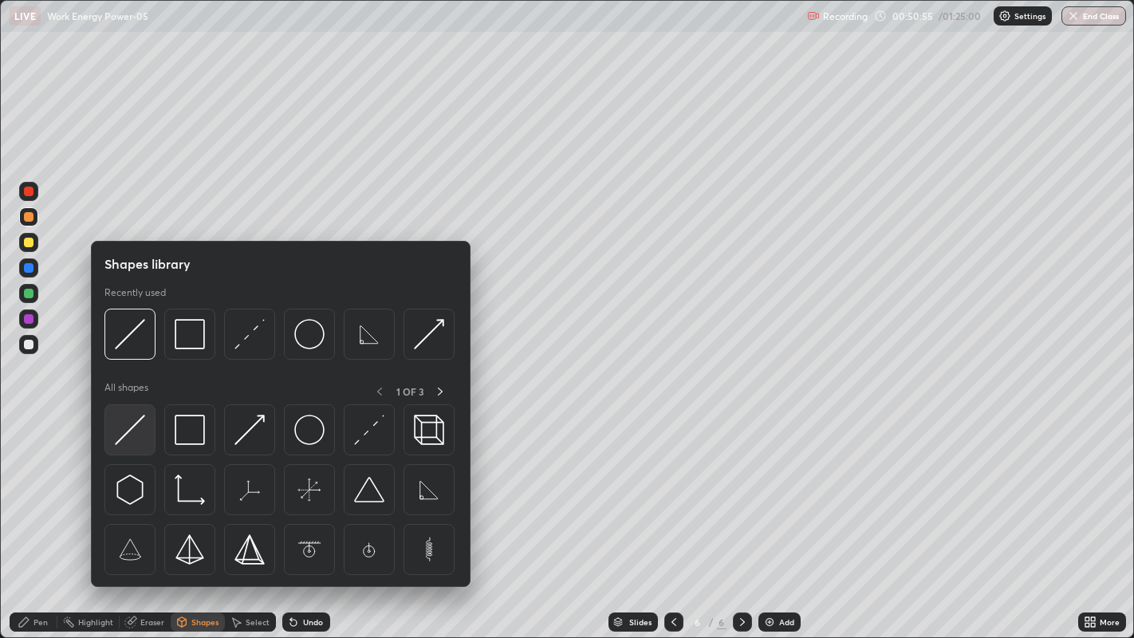
click at [134, 432] on img at bounding box center [130, 430] width 30 height 30
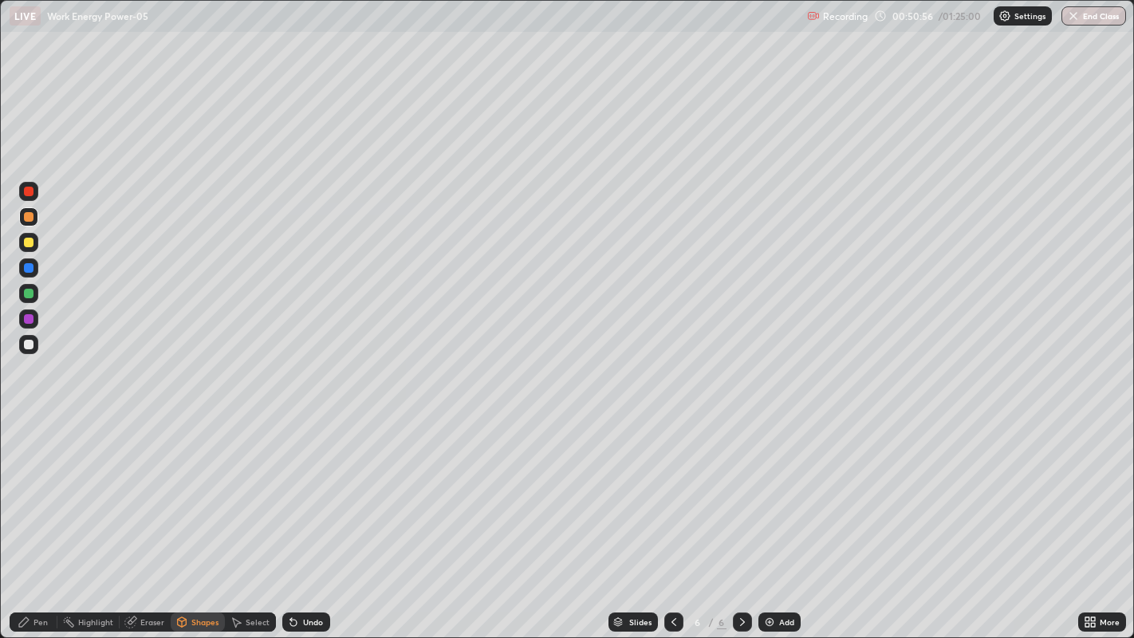
click at [32, 195] on div at bounding box center [29, 192] width 10 height 10
click at [203, 517] on div "Shapes" at bounding box center [204, 622] width 27 height 8
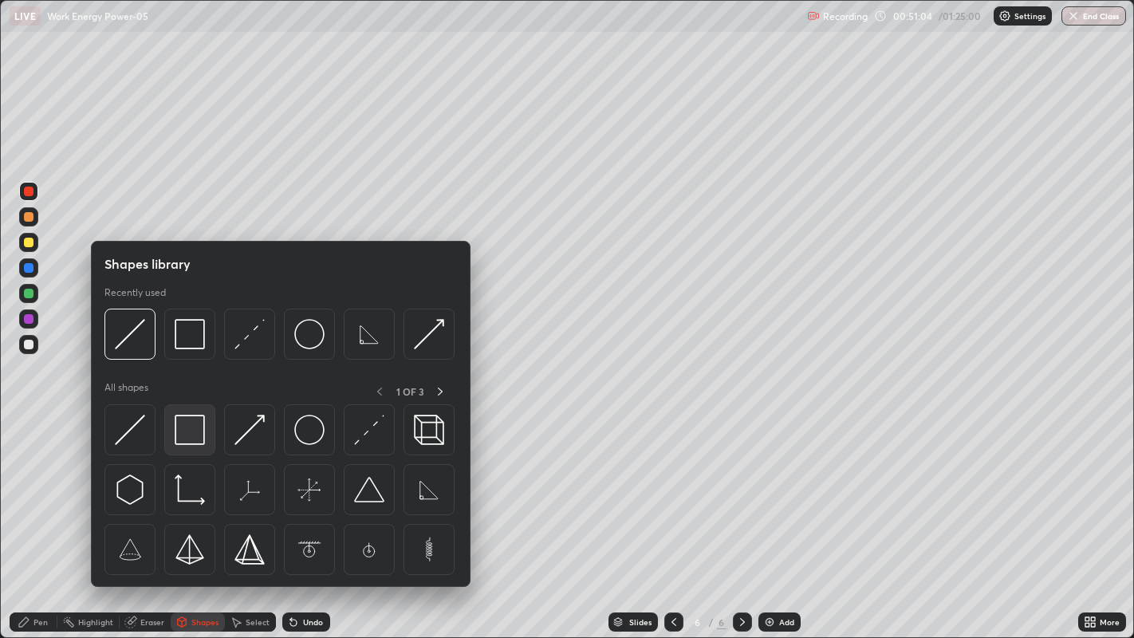
click at [181, 432] on img at bounding box center [190, 430] width 30 height 30
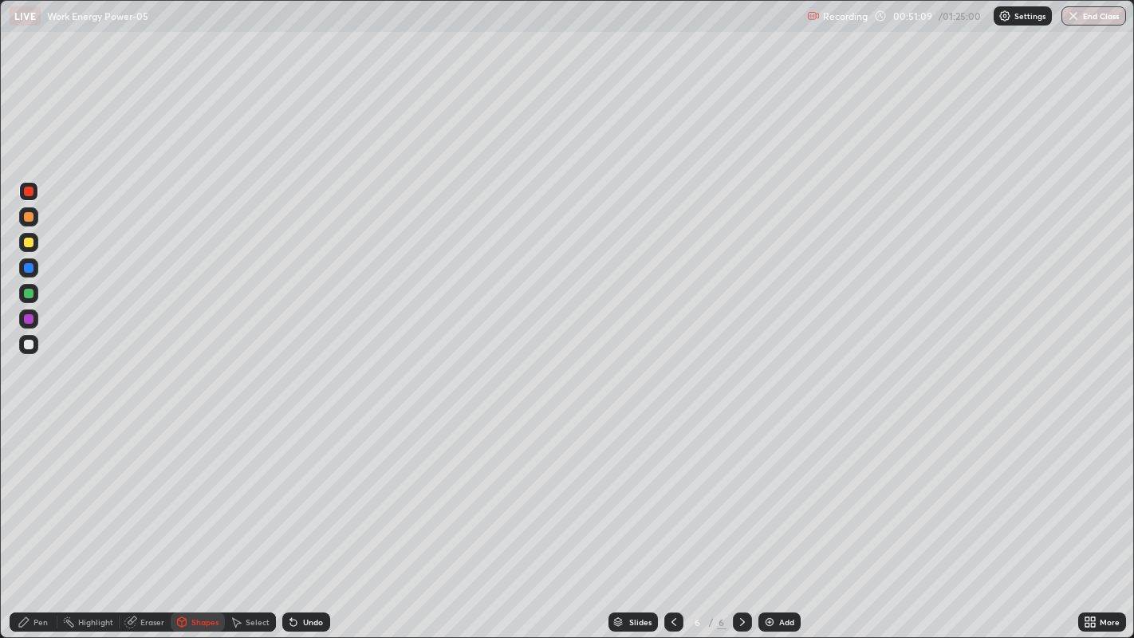
click at [48, 517] on div "Pen" at bounding box center [34, 621] width 48 height 19
click at [36, 344] on div at bounding box center [28, 344] width 19 height 19
click at [296, 517] on div "Undo" at bounding box center [306, 621] width 48 height 19
click at [301, 517] on div "Undo" at bounding box center [306, 621] width 48 height 19
click at [33, 293] on div at bounding box center [29, 294] width 10 height 10
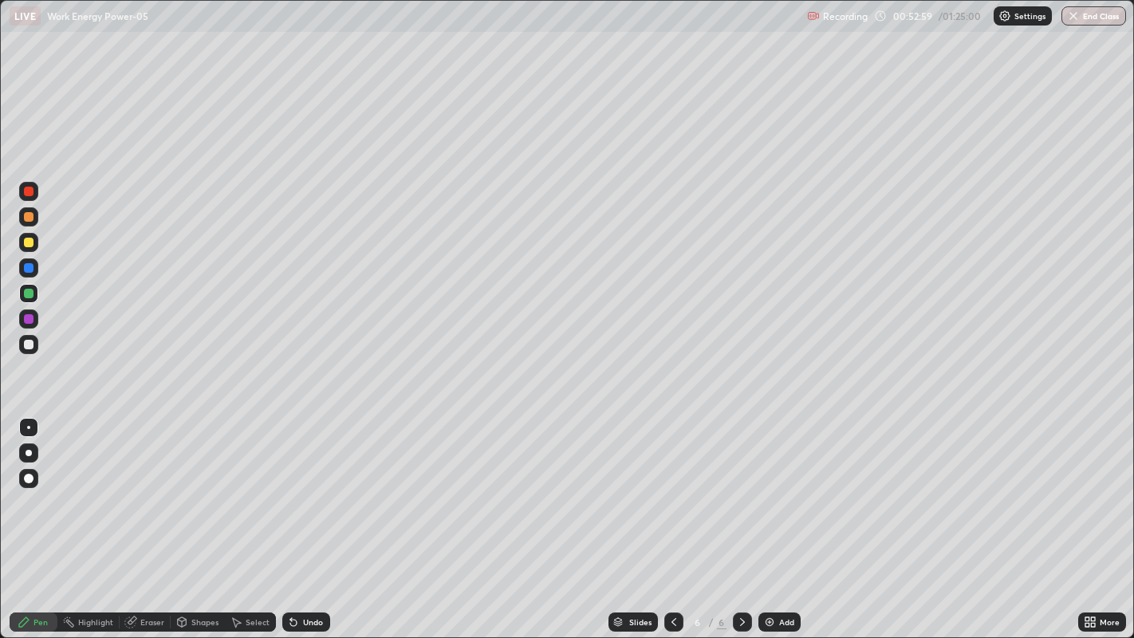
click at [307, 517] on div "Undo" at bounding box center [313, 622] width 20 height 8
click at [308, 517] on div "Undo" at bounding box center [313, 622] width 20 height 8
click at [29, 218] on div at bounding box center [29, 217] width 10 height 10
click at [29, 319] on div at bounding box center [29, 319] width 10 height 10
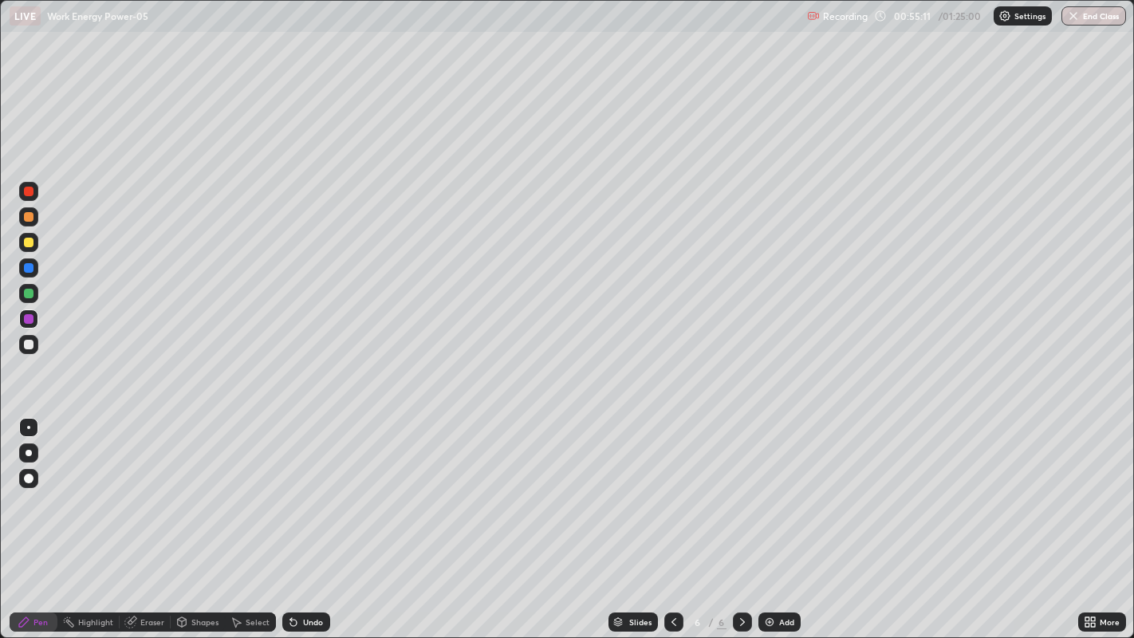
click at [312, 517] on div "Undo" at bounding box center [313, 622] width 20 height 8
click at [788, 517] on div "Add" at bounding box center [786, 622] width 15 height 8
click at [200, 517] on div "Shapes" at bounding box center [198, 621] width 54 height 19
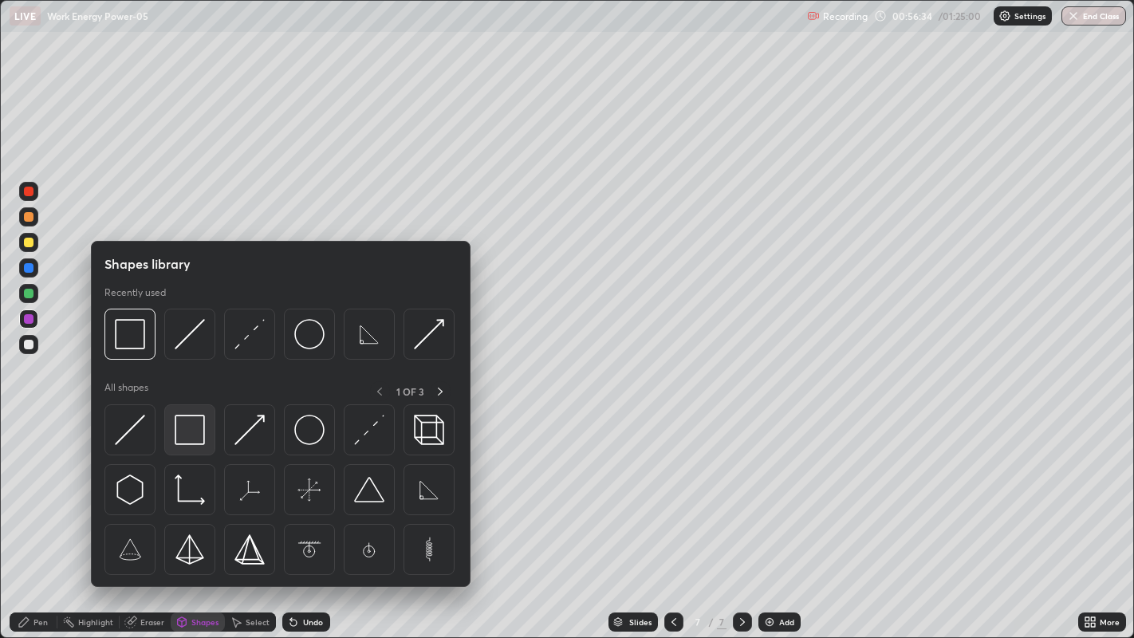
click at [181, 437] on img at bounding box center [190, 430] width 30 height 30
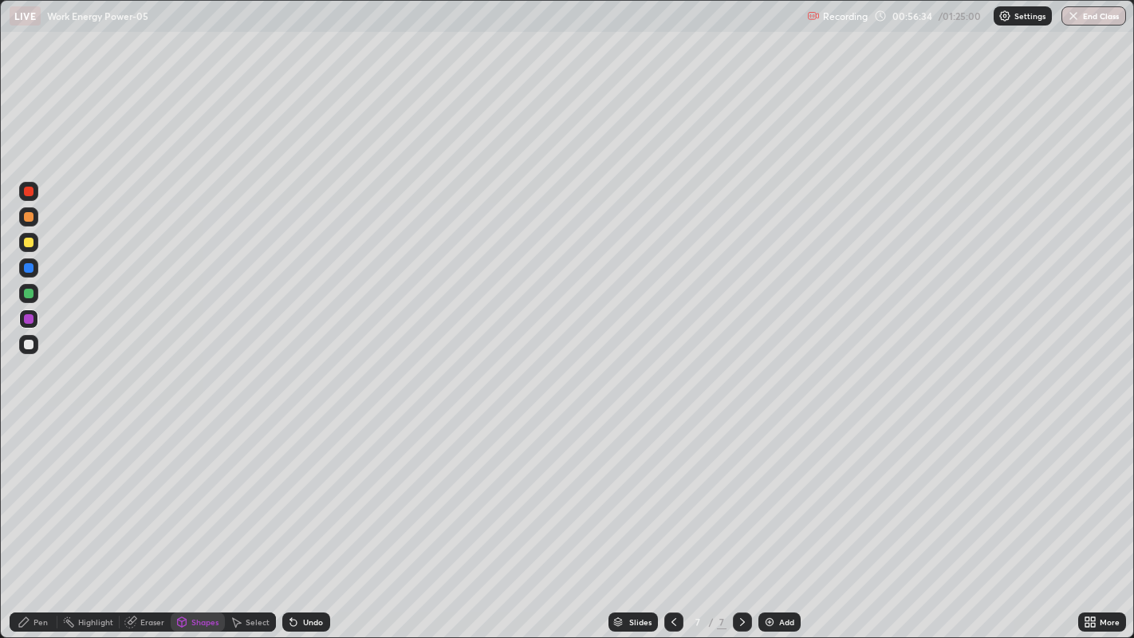
click at [193, 517] on div "Shapes" at bounding box center [204, 622] width 27 height 8
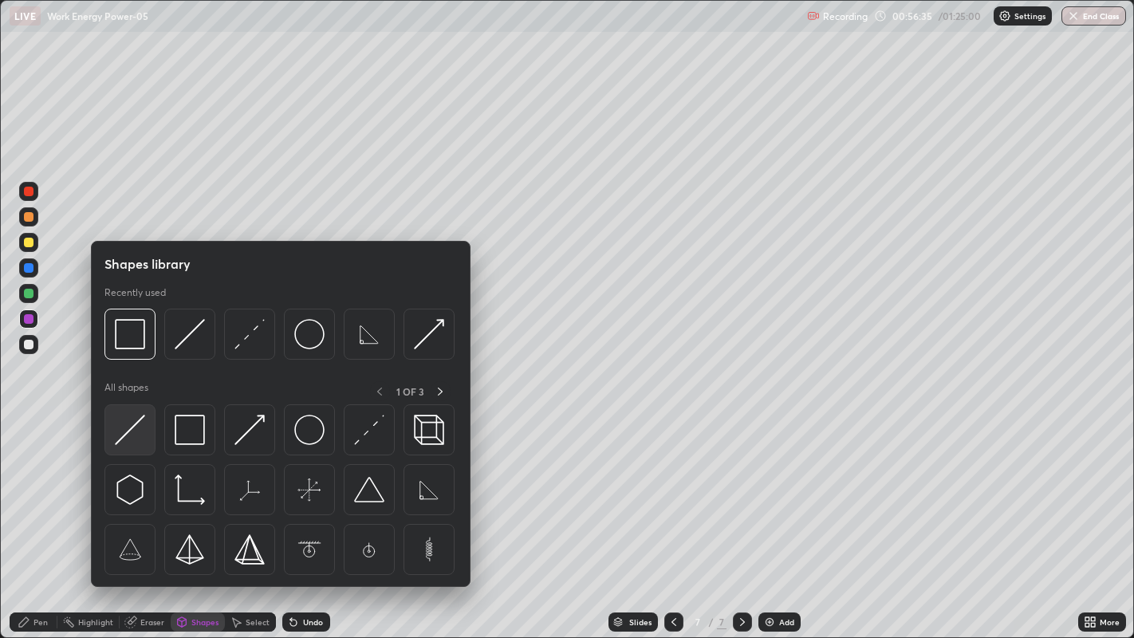
click at [126, 433] on img at bounding box center [130, 430] width 30 height 30
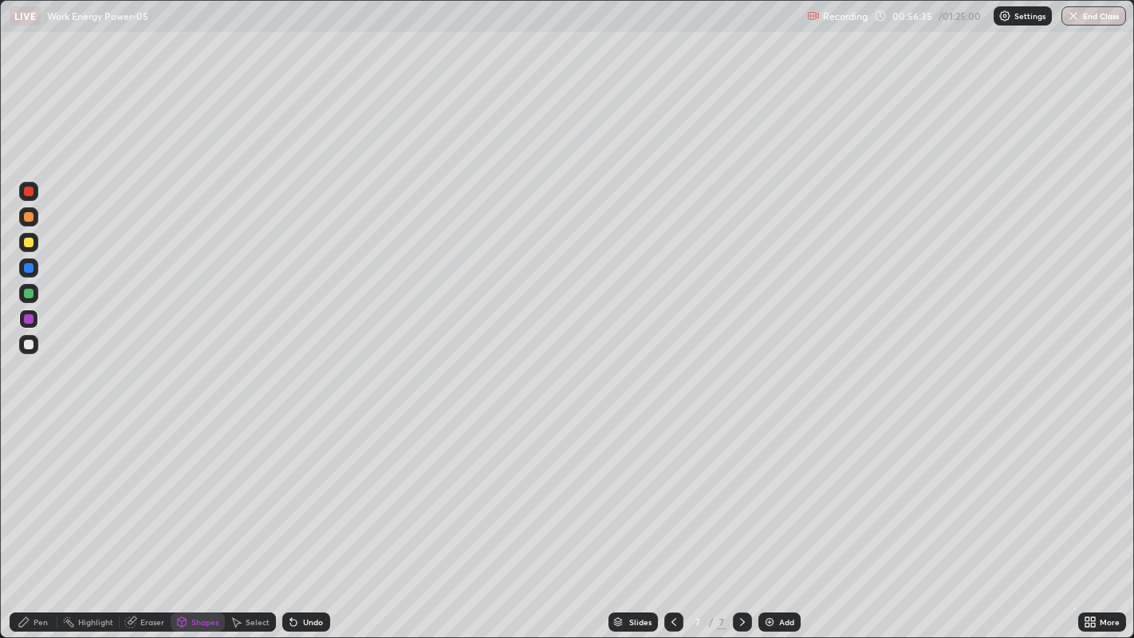
click at [30, 342] on div at bounding box center [29, 345] width 10 height 10
click at [191, 517] on div "Shapes" at bounding box center [198, 621] width 54 height 19
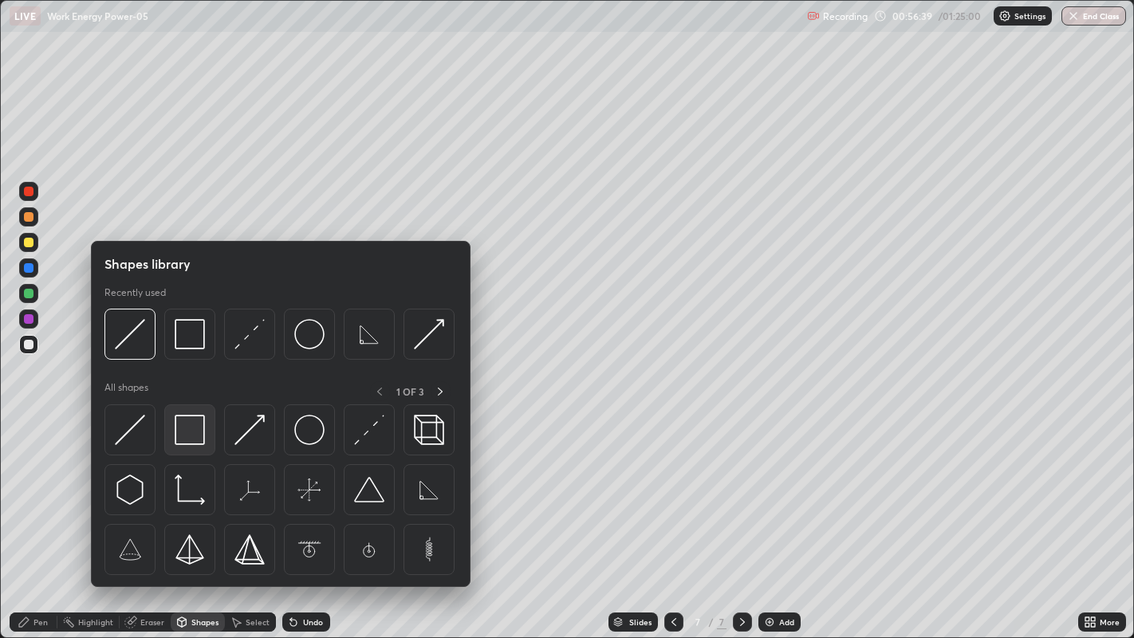
click at [199, 436] on img at bounding box center [190, 430] width 30 height 30
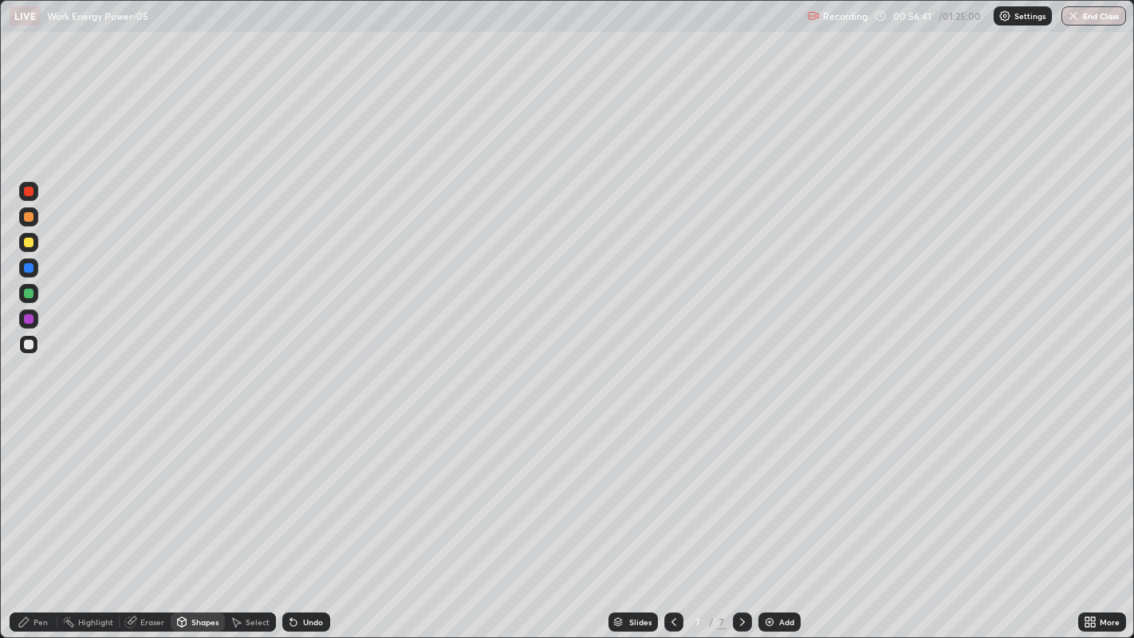
click at [28, 517] on icon at bounding box center [24, 621] width 13 height 13
click at [31, 345] on div at bounding box center [29, 345] width 10 height 10
click at [212, 517] on div "Shapes" at bounding box center [204, 622] width 27 height 8
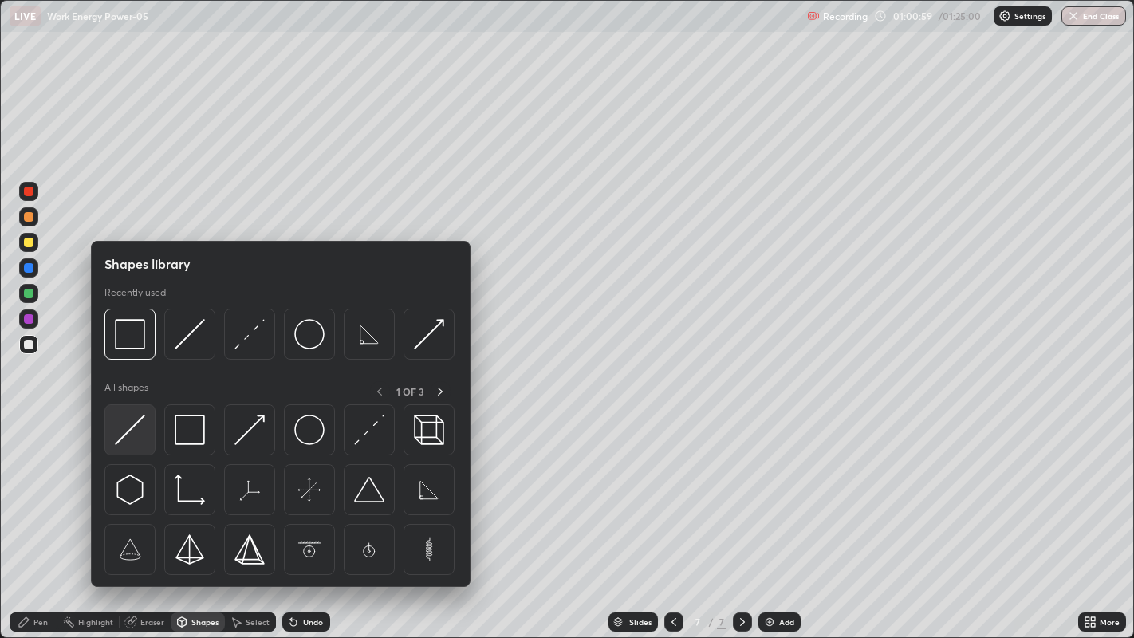
click at [143, 430] on img at bounding box center [130, 430] width 30 height 30
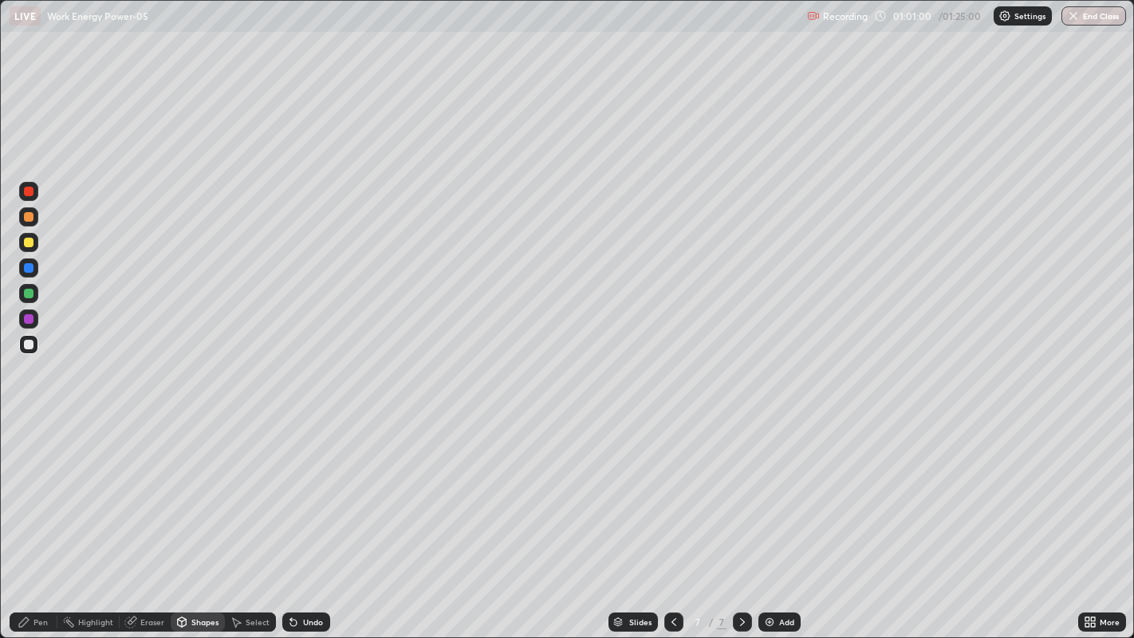
click at [33, 244] on div at bounding box center [29, 243] width 10 height 10
click at [202, 517] on div "Shapes" at bounding box center [198, 621] width 54 height 19
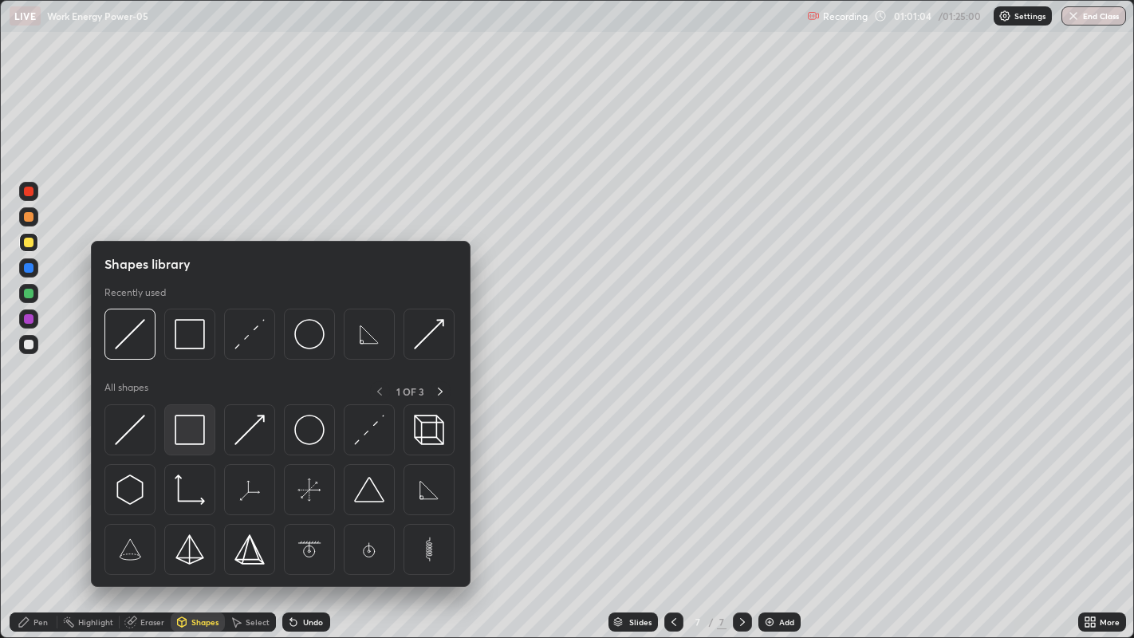
click at [182, 438] on img at bounding box center [190, 430] width 30 height 30
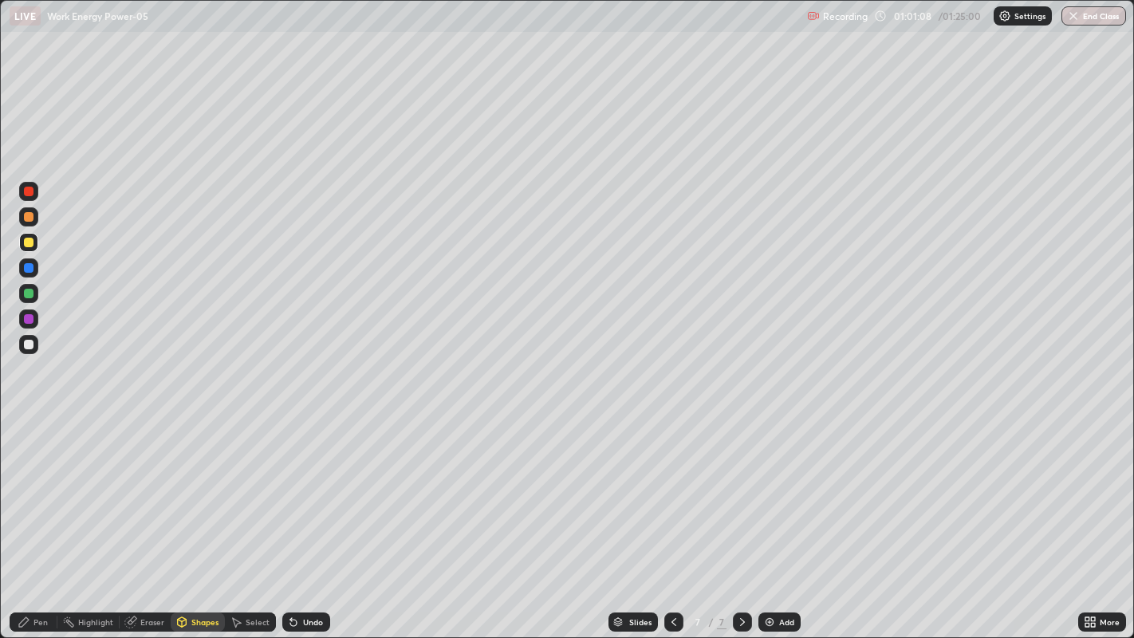
click at [31, 517] on div "Pen" at bounding box center [34, 621] width 48 height 19
click at [30, 348] on div at bounding box center [29, 345] width 10 height 10
click at [28, 293] on div at bounding box center [29, 294] width 10 height 10
click at [28, 319] on div at bounding box center [29, 319] width 10 height 10
click at [44, 517] on div "Pen" at bounding box center [40, 622] width 14 height 8
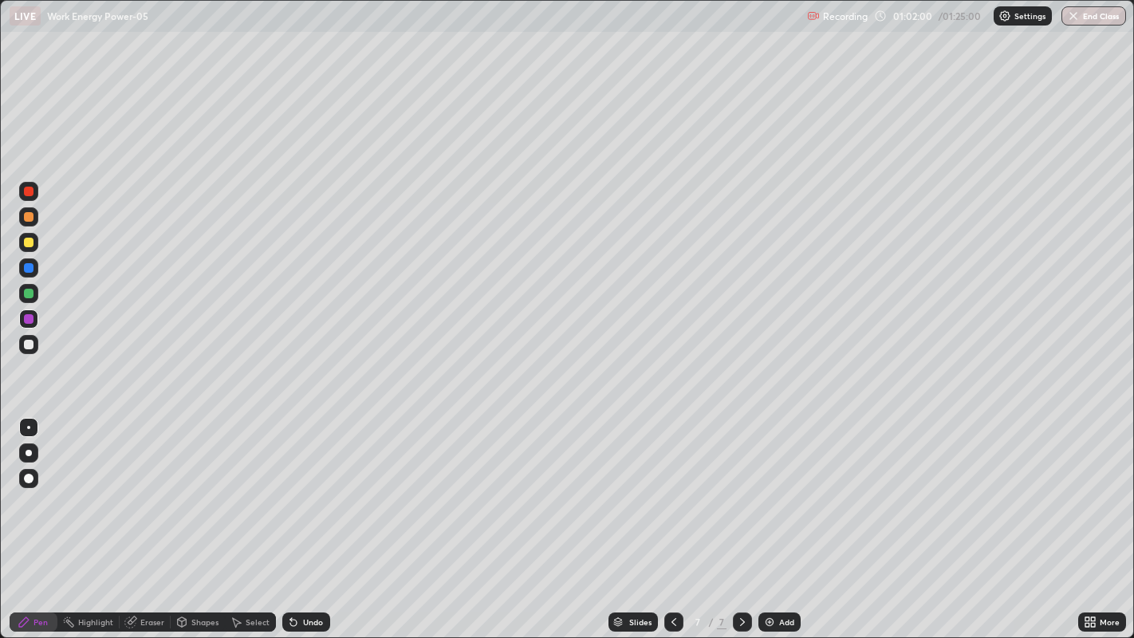
click at [29, 344] on div at bounding box center [29, 345] width 10 height 10
click at [129, 517] on icon at bounding box center [130, 621] width 13 height 13
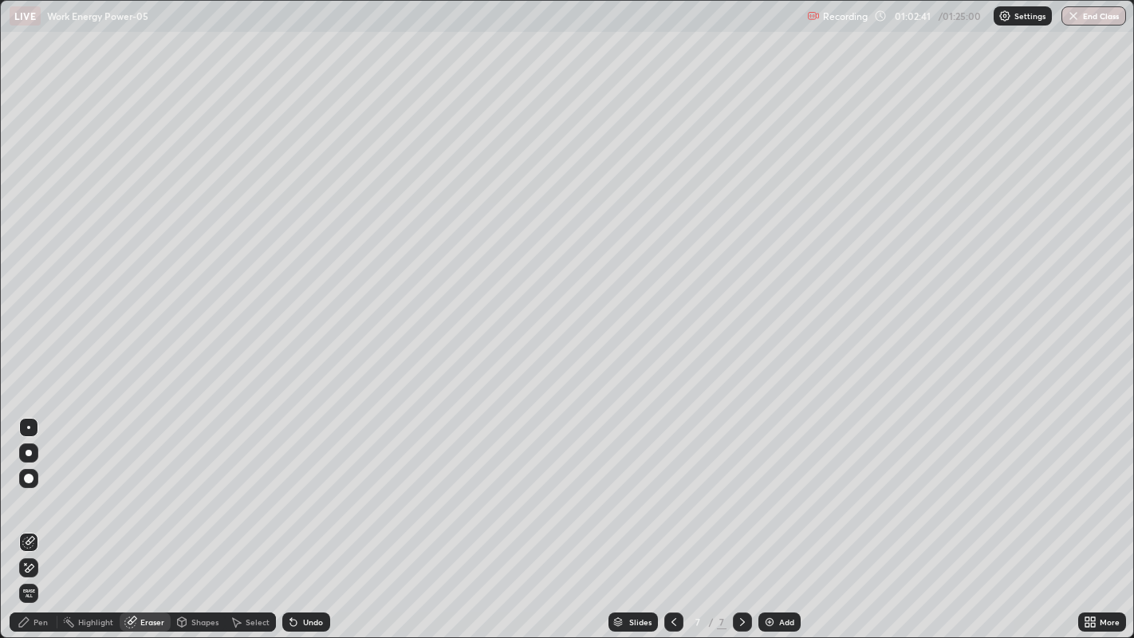
click at [39, 517] on div "Pen" at bounding box center [40, 622] width 14 height 8
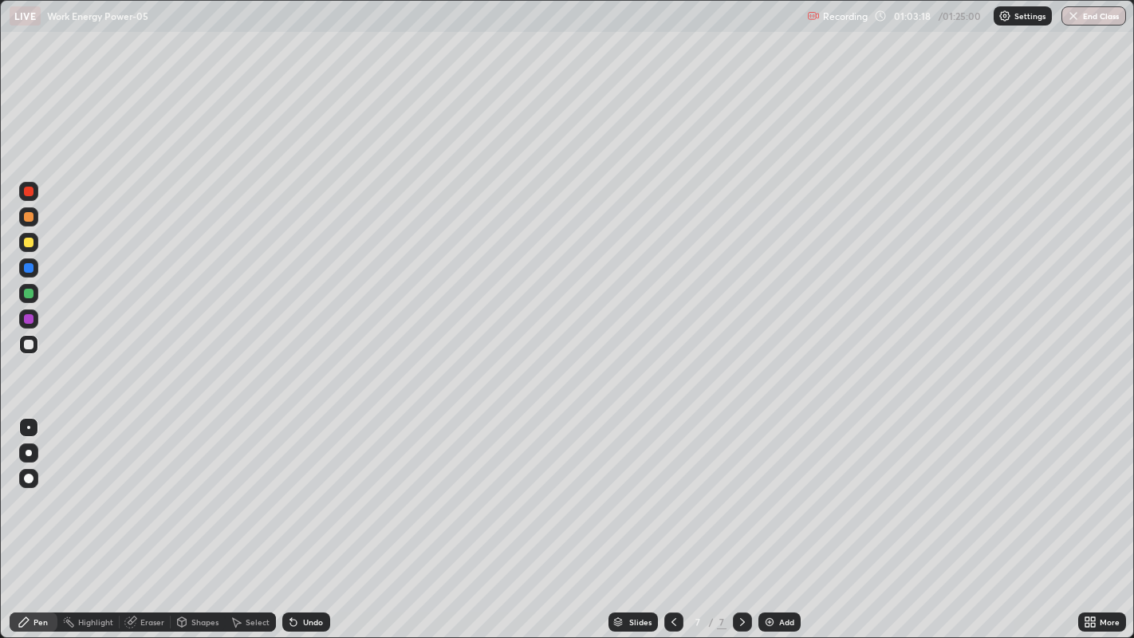
click at [134, 517] on icon at bounding box center [130, 621] width 13 height 13
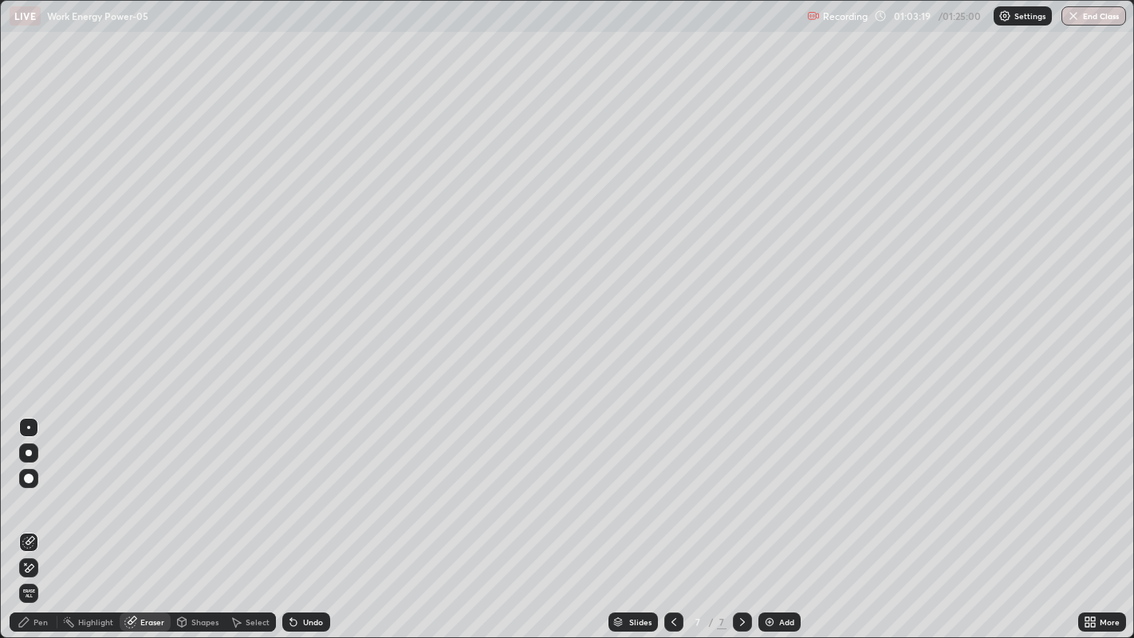
click at [33, 517] on div "Pen" at bounding box center [40, 622] width 14 height 8
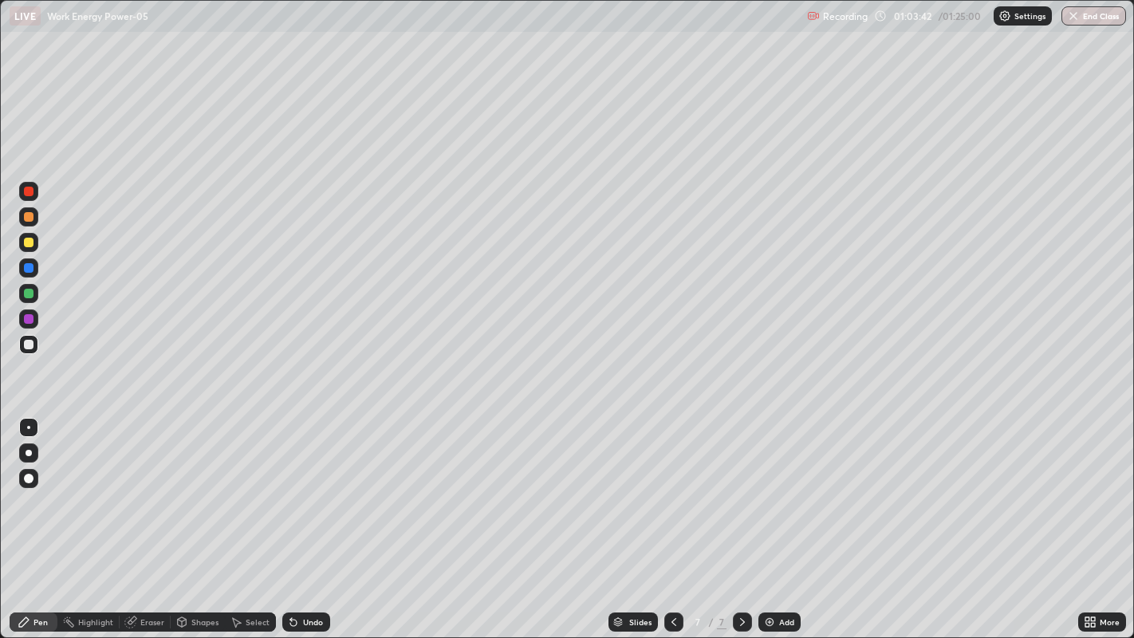
click at [29, 347] on div at bounding box center [29, 345] width 10 height 10
click at [26, 320] on div at bounding box center [29, 319] width 10 height 10
click at [794, 517] on div "Add" at bounding box center [779, 621] width 42 height 19
click at [206, 517] on div "Shapes" at bounding box center [204, 622] width 27 height 8
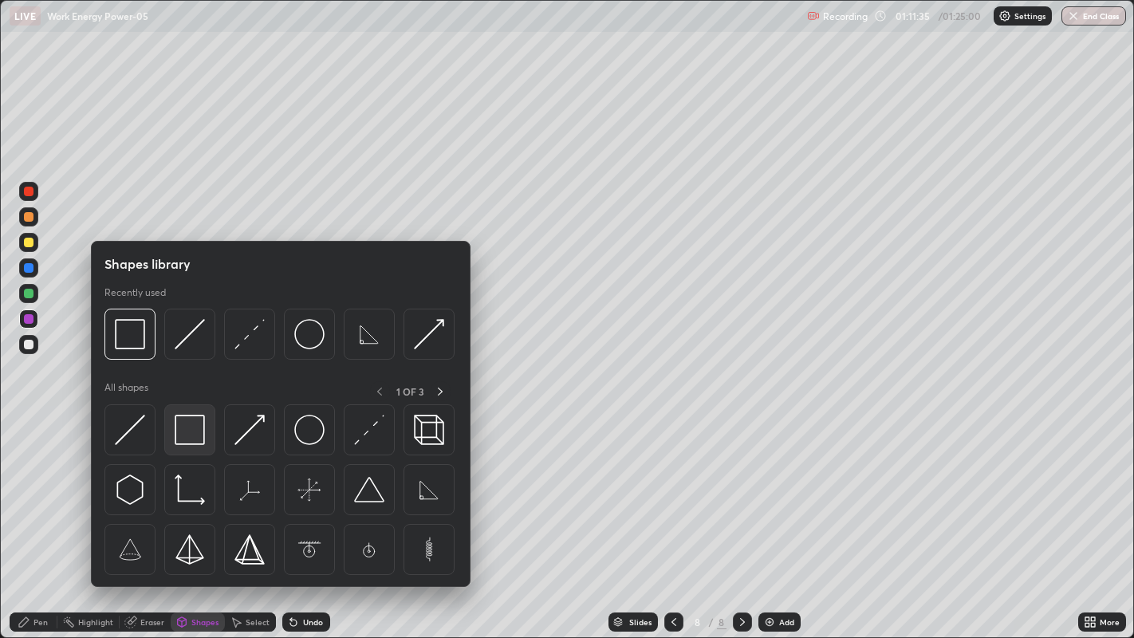
click at [183, 421] on img at bounding box center [190, 430] width 30 height 30
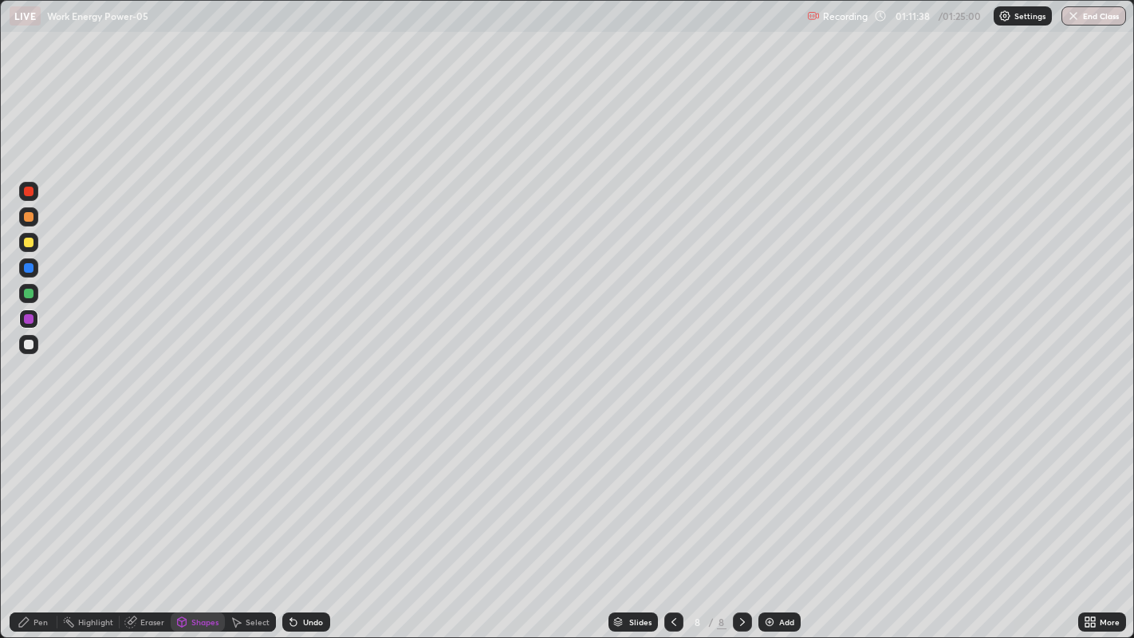
click at [29, 338] on div at bounding box center [28, 344] width 19 height 19
click at [198, 517] on div "Shapes" at bounding box center [204, 622] width 27 height 8
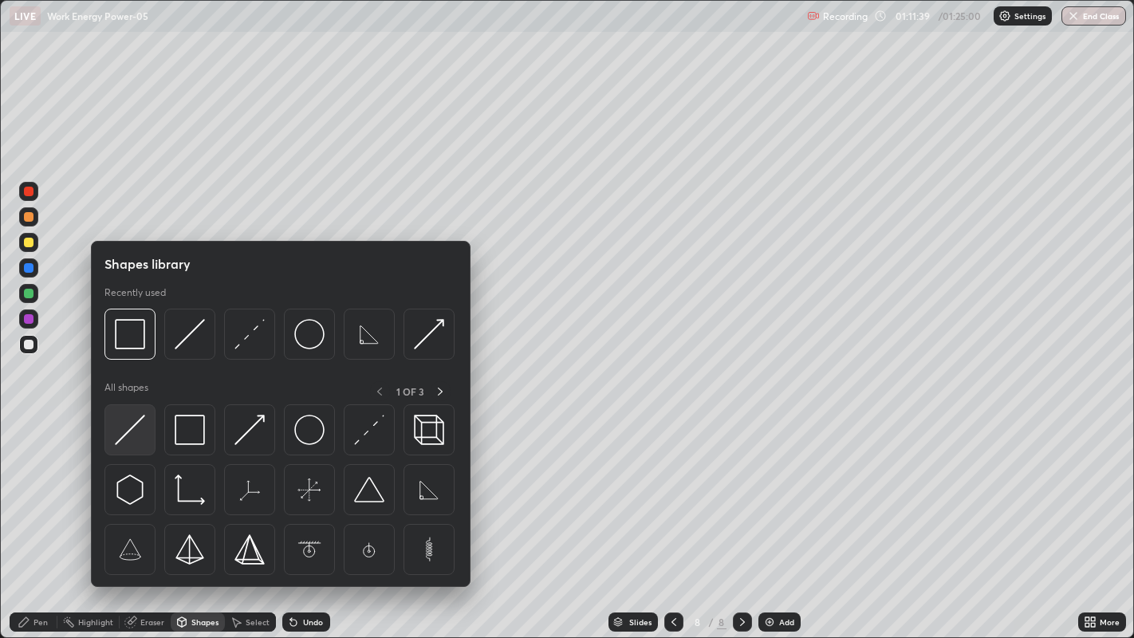
click at [124, 429] on img at bounding box center [130, 430] width 30 height 30
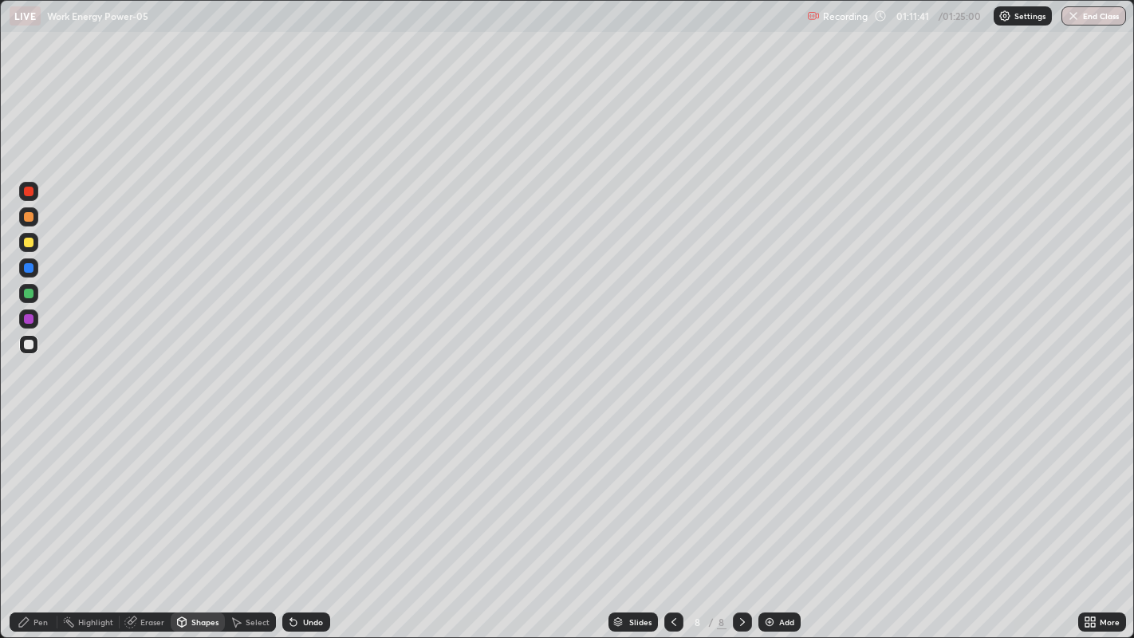
click at [319, 517] on div "Undo" at bounding box center [313, 622] width 20 height 8
click at [37, 517] on div "Pen" at bounding box center [34, 621] width 48 height 19
click at [35, 191] on div at bounding box center [28, 191] width 19 height 19
click at [28, 245] on div at bounding box center [29, 243] width 10 height 10
click at [29, 218] on div at bounding box center [29, 217] width 10 height 10
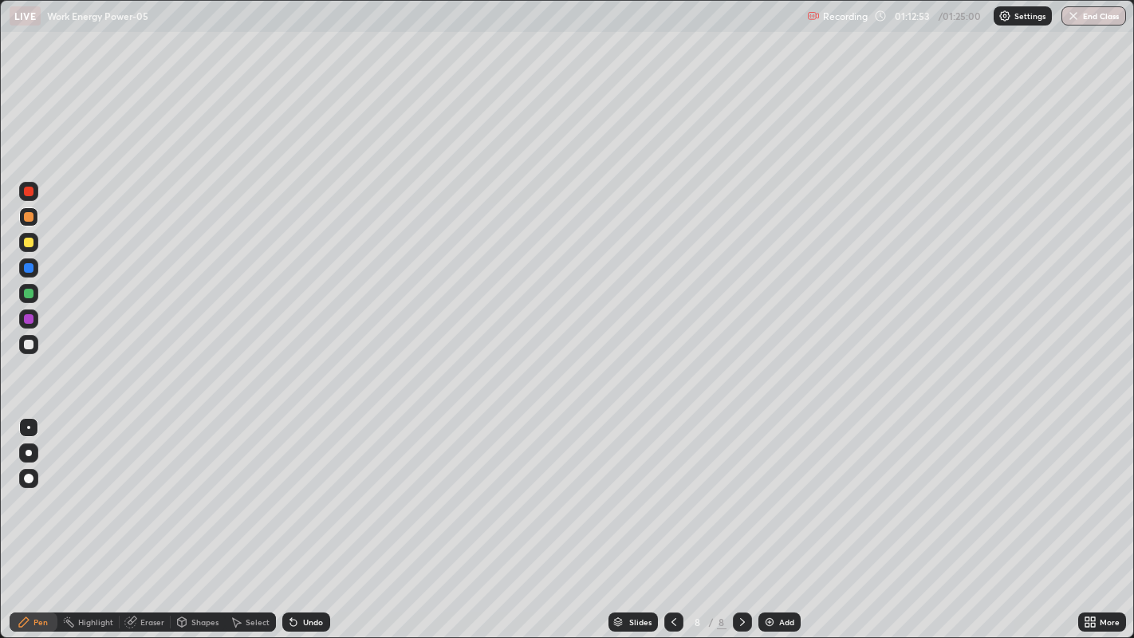
click at [305, 517] on div "Undo" at bounding box center [306, 621] width 48 height 19
click at [307, 517] on div "Undo" at bounding box center [306, 621] width 48 height 19
click at [303, 517] on div "Undo" at bounding box center [313, 622] width 20 height 8
click at [311, 517] on div "Undo" at bounding box center [313, 622] width 20 height 8
click at [1095, 18] on button "End Class" at bounding box center [1093, 15] width 65 height 19
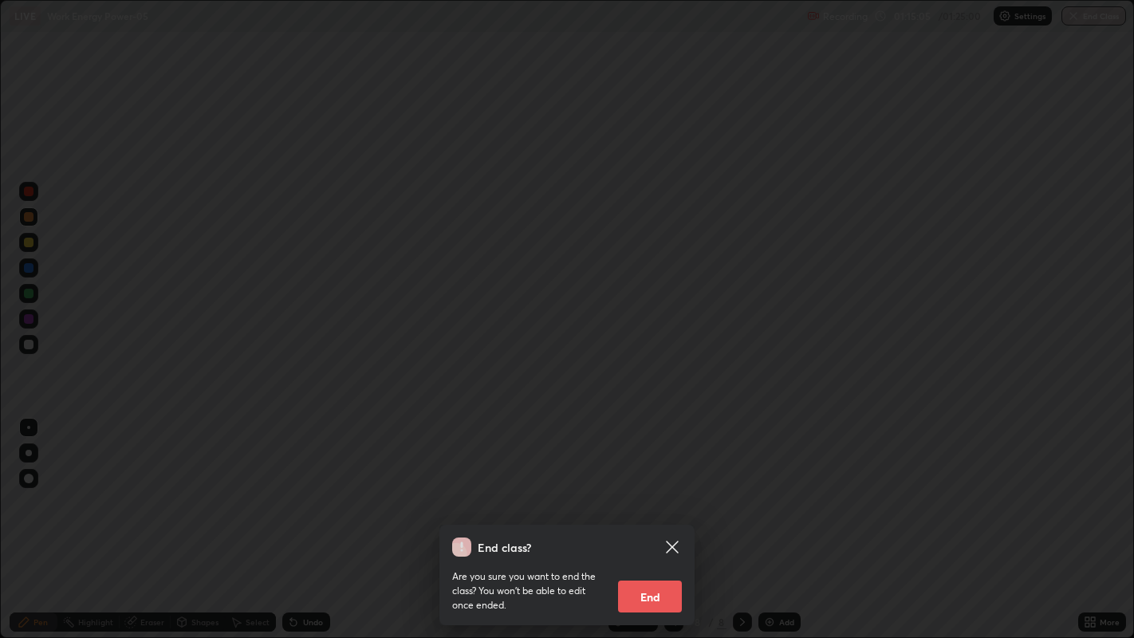
click at [643, 517] on button "End" at bounding box center [650, 596] width 64 height 32
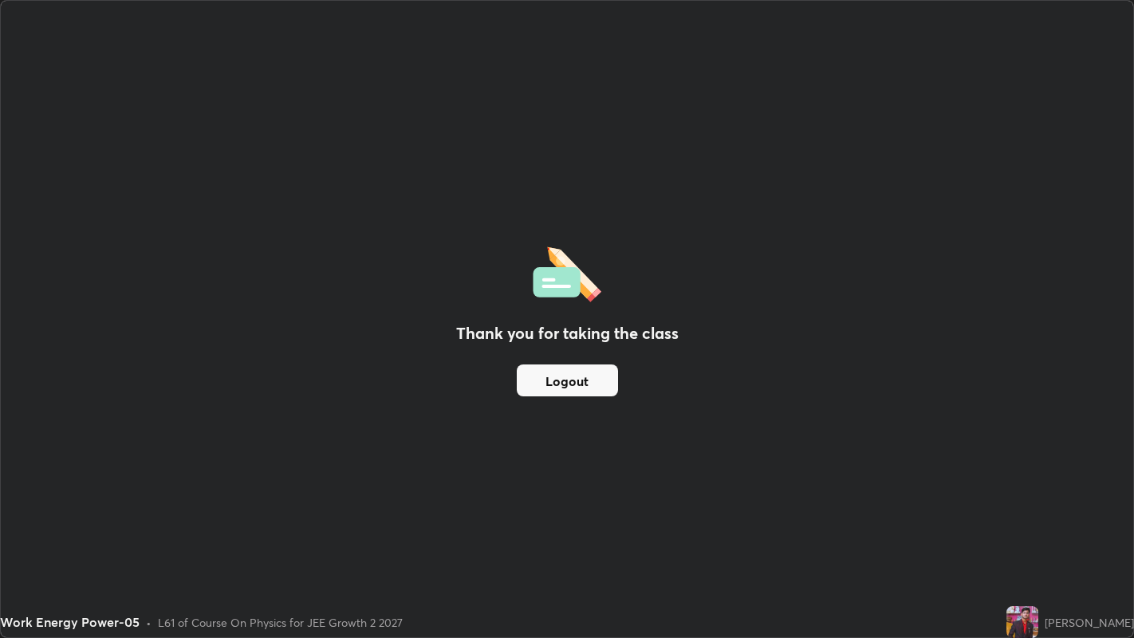
click at [557, 382] on button "Logout" at bounding box center [567, 380] width 101 height 32
click at [545, 389] on button "Logout" at bounding box center [567, 380] width 101 height 32
